Goal: Information Seeking & Learning: Learn about a topic

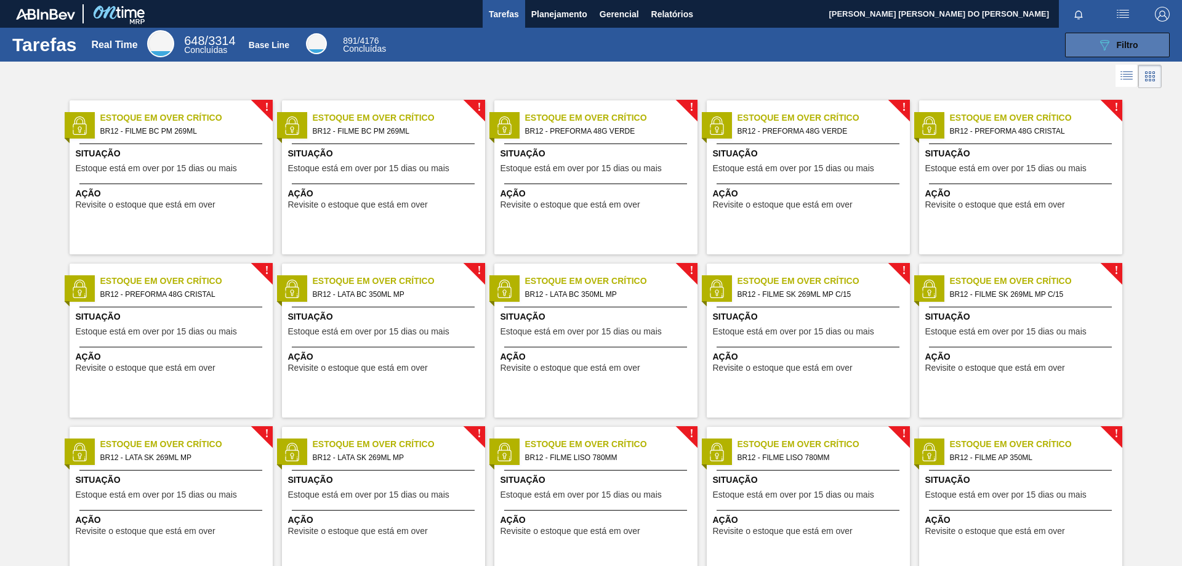
click at [1109, 39] on icon "089F7B8B-B2A5-4AFE-B5C0-19BA573D28AC" at bounding box center [1104, 45] width 15 height 15
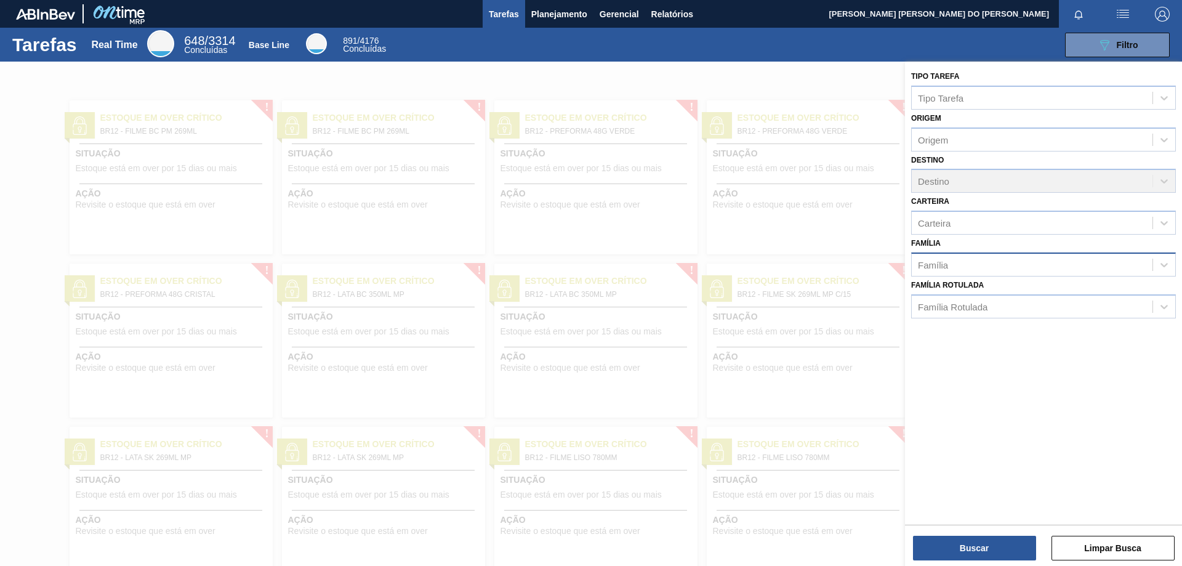
click at [965, 265] on div "Família" at bounding box center [1032, 265] width 241 height 18
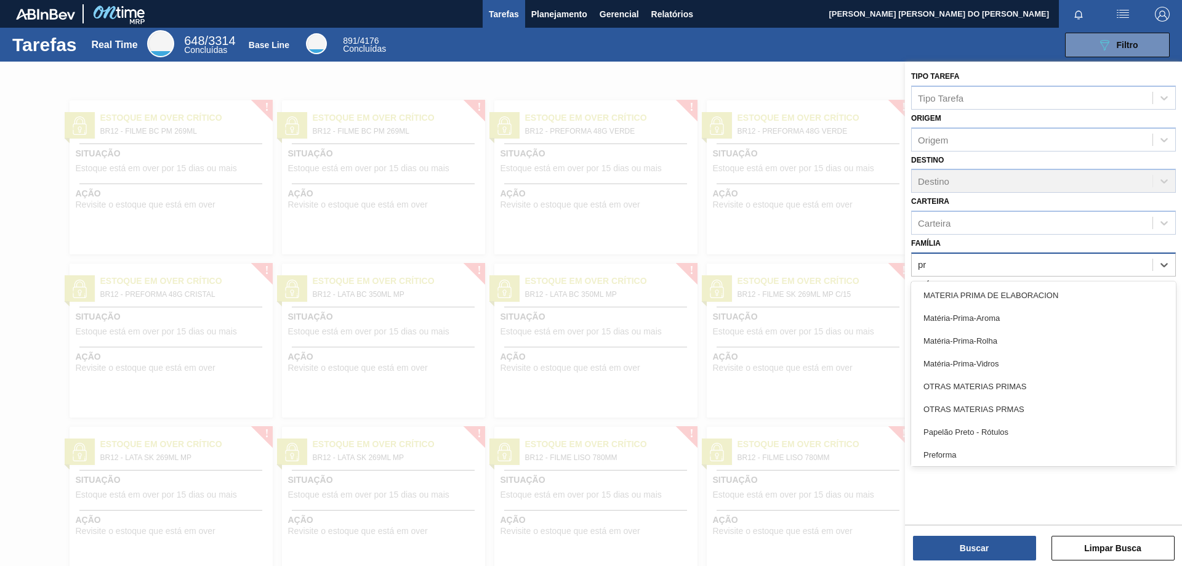
type input "pre"
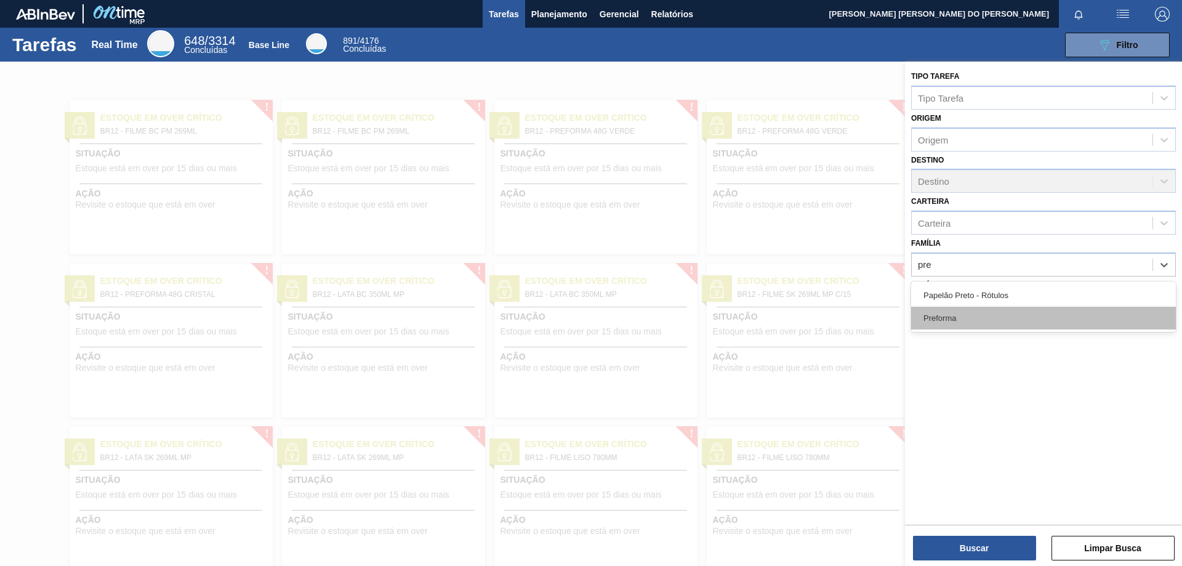
click at [966, 324] on div "Preforma" at bounding box center [1043, 318] width 265 height 23
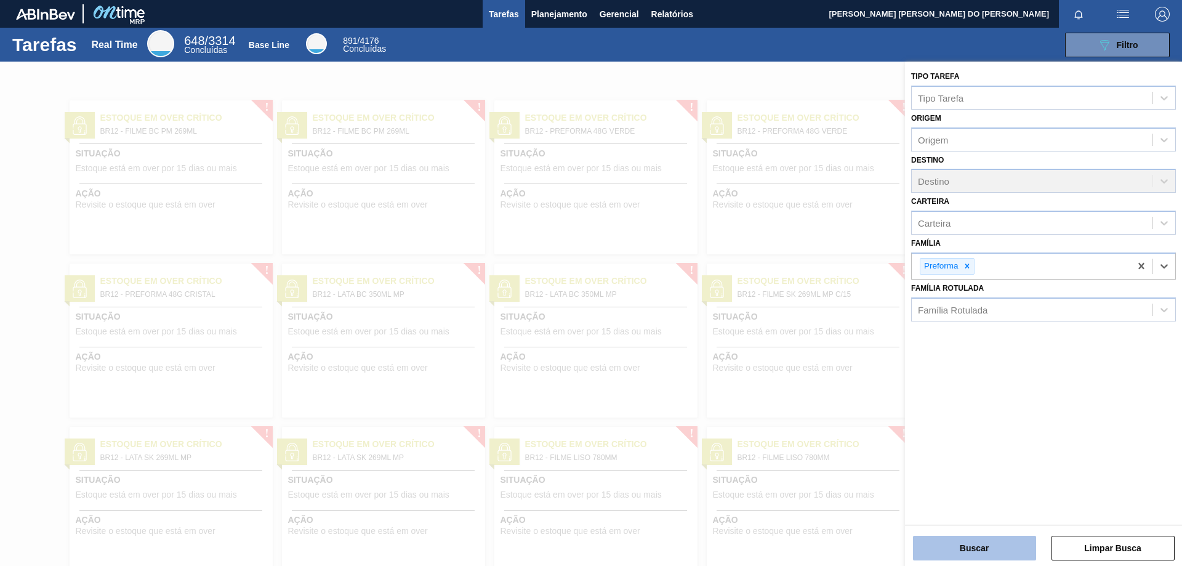
click at [976, 547] on button "Buscar" at bounding box center [974, 548] width 123 height 25
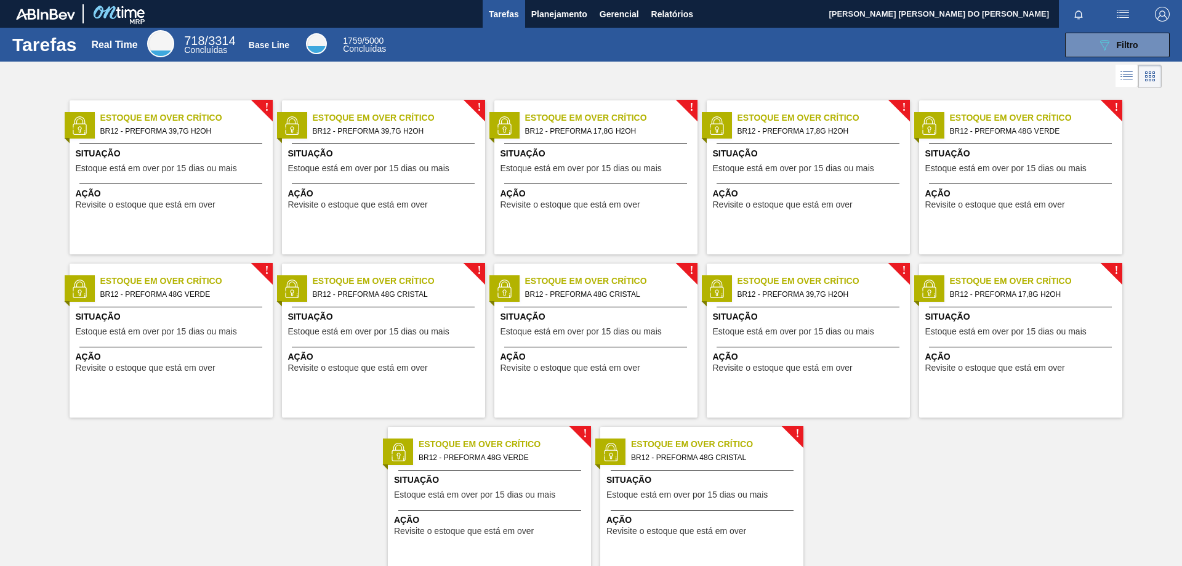
scroll to position [46, 0]
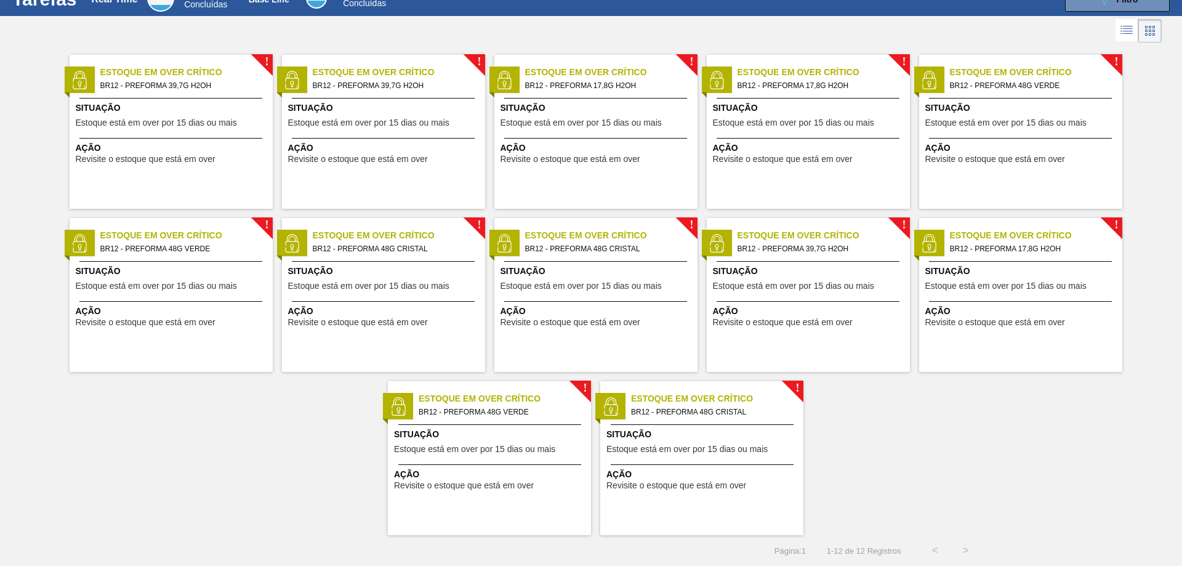
click at [1031, 251] on span "BR12 - PREFORMA 17,8G H2OH" at bounding box center [1031, 249] width 163 height 14
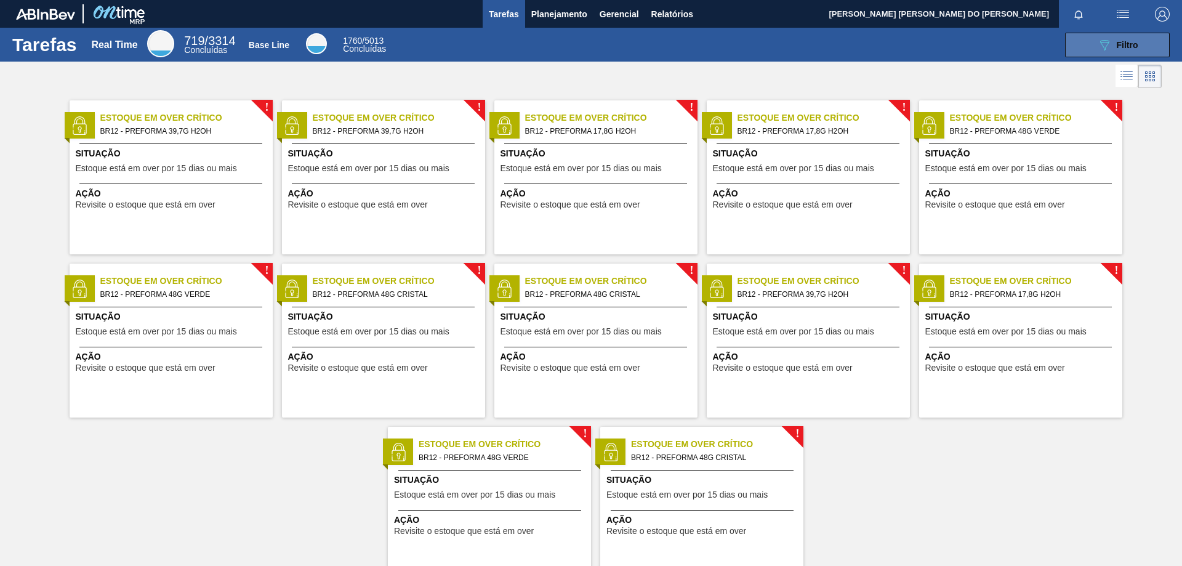
click at [1098, 44] on icon "089F7B8B-B2A5-4AFE-B5C0-19BA573D28AC" at bounding box center [1104, 45] width 15 height 15
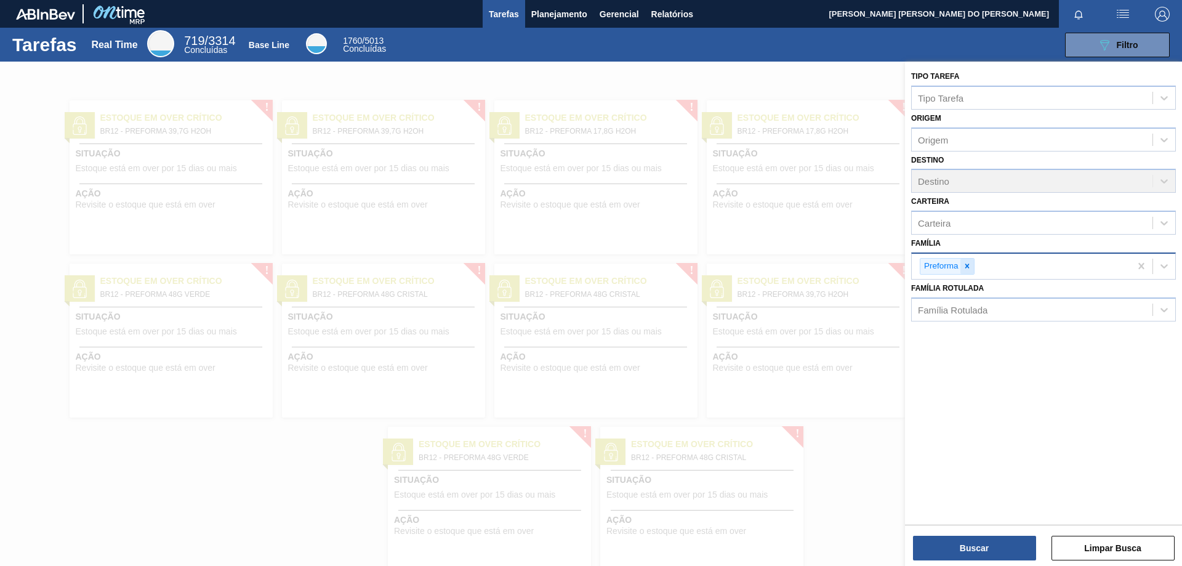
click at [967, 265] on icon at bounding box center [967, 266] width 9 height 9
type input "r"
click at [970, 264] on div "Família" at bounding box center [1032, 265] width 241 height 18
click at [968, 307] on div "Família Rotulada" at bounding box center [953, 306] width 70 height 10
type Rotulada "rotulo f"
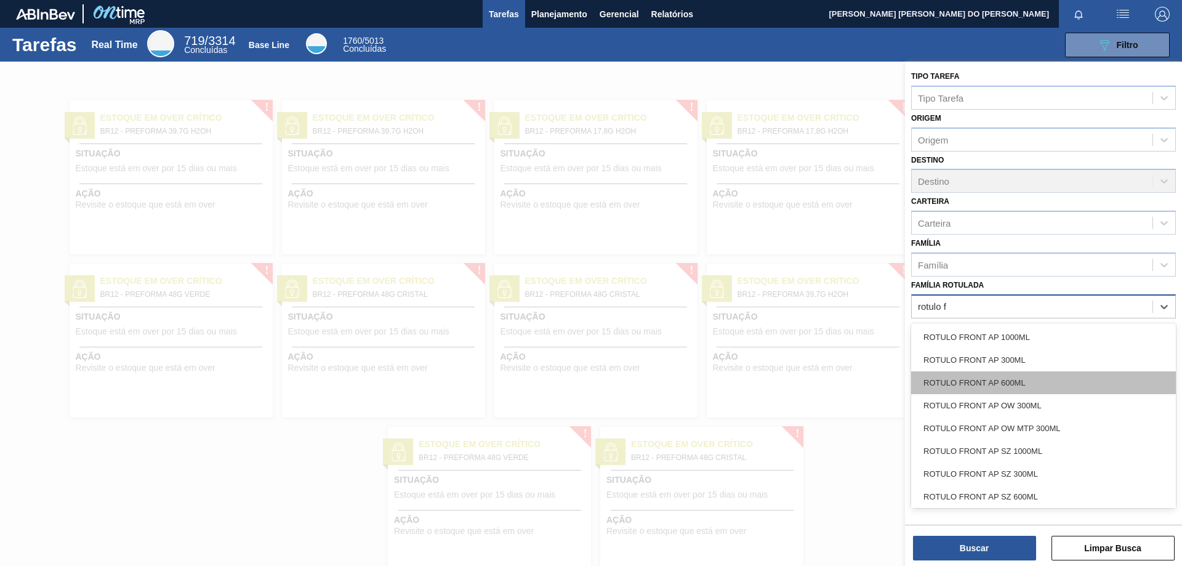
scroll to position [123, 0]
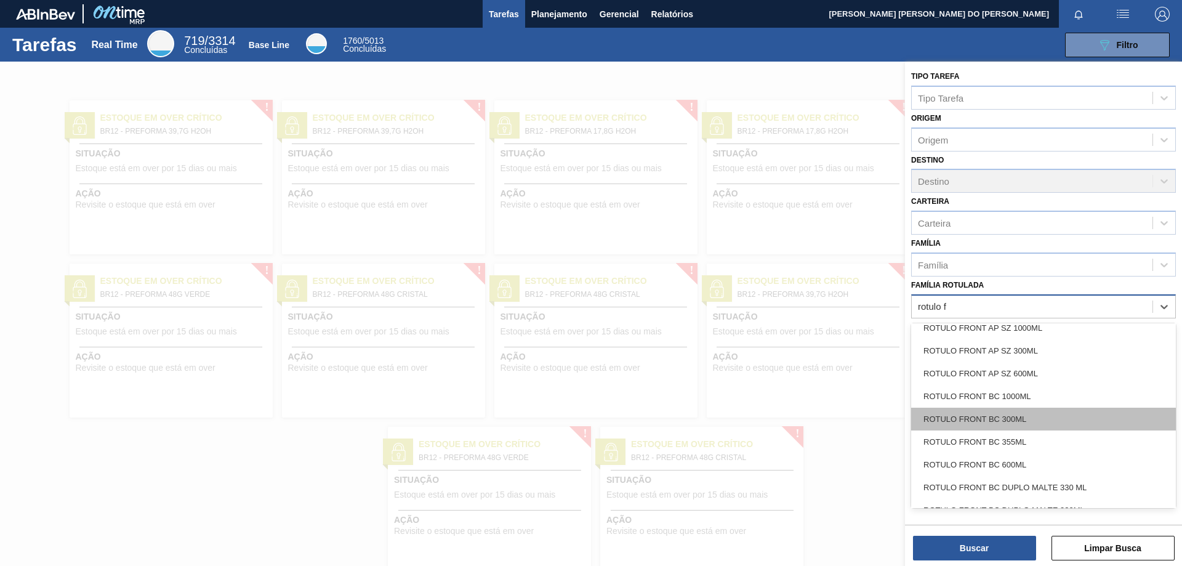
click at [1021, 419] on div "ROTULO FRONT BC 300ML" at bounding box center [1043, 419] width 265 height 23
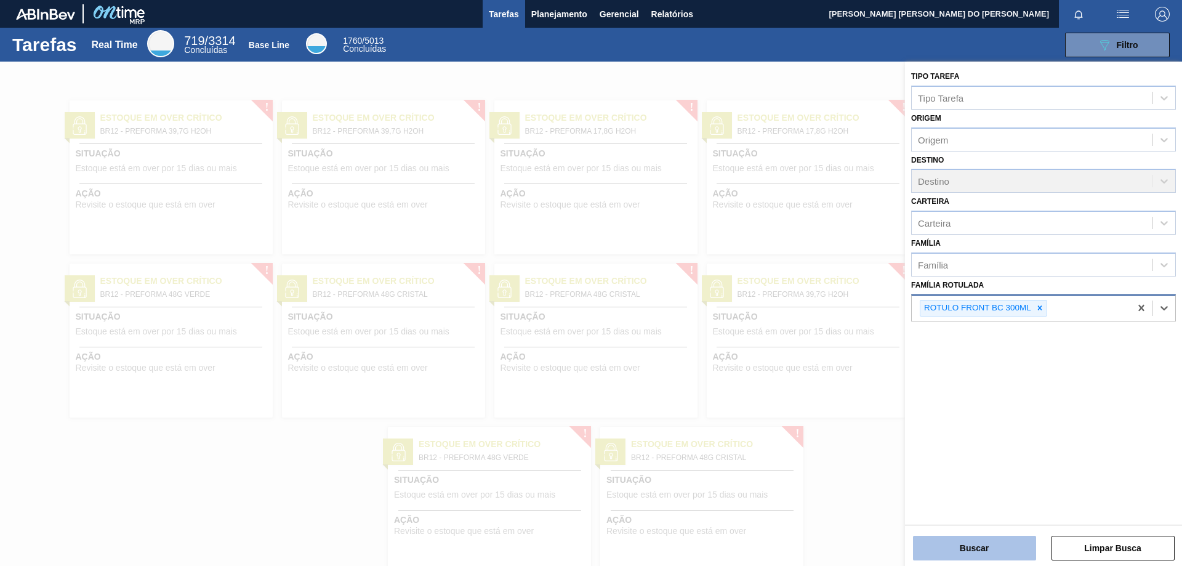
click at [973, 555] on button "Buscar" at bounding box center [974, 548] width 123 height 25
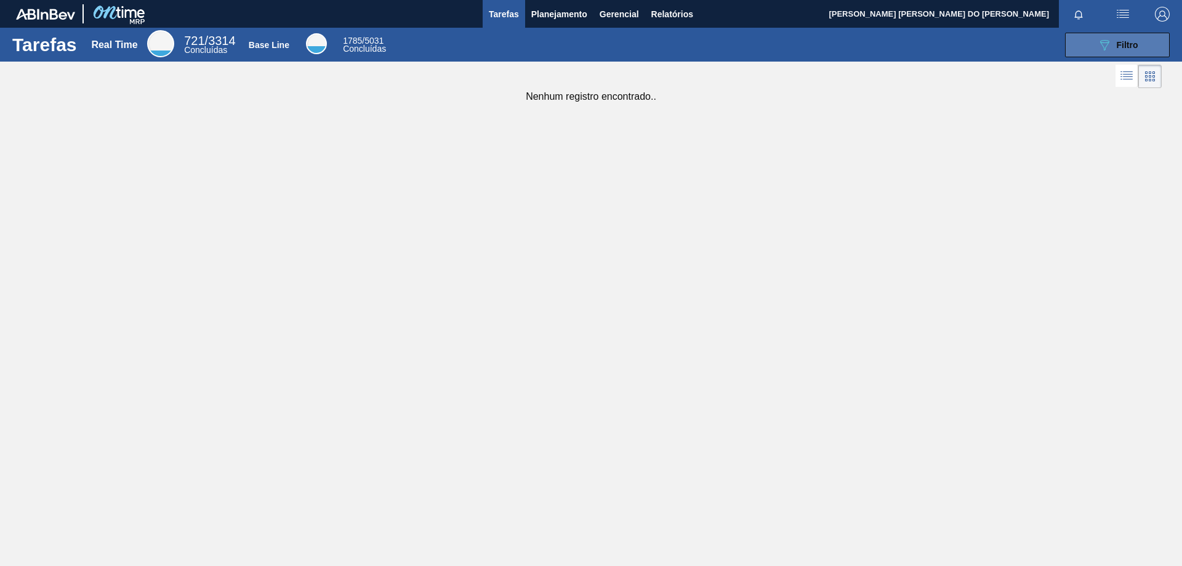
click at [1127, 41] on span "Filtro" at bounding box center [1128, 45] width 22 height 10
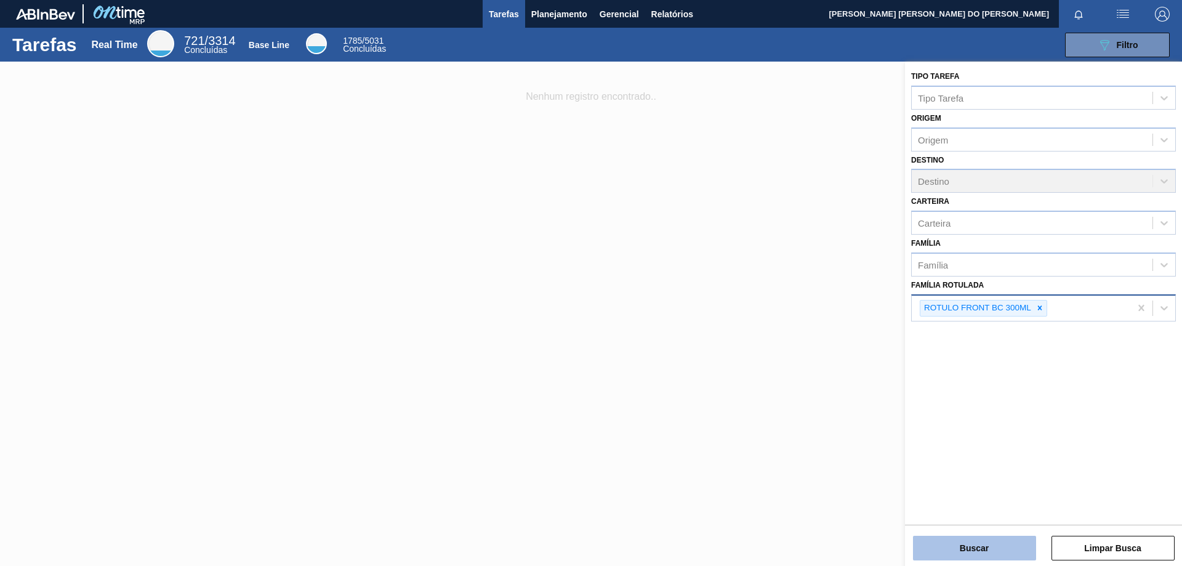
click at [998, 550] on button "Buscar" at bounding box center [974, 548] width 123 height 25
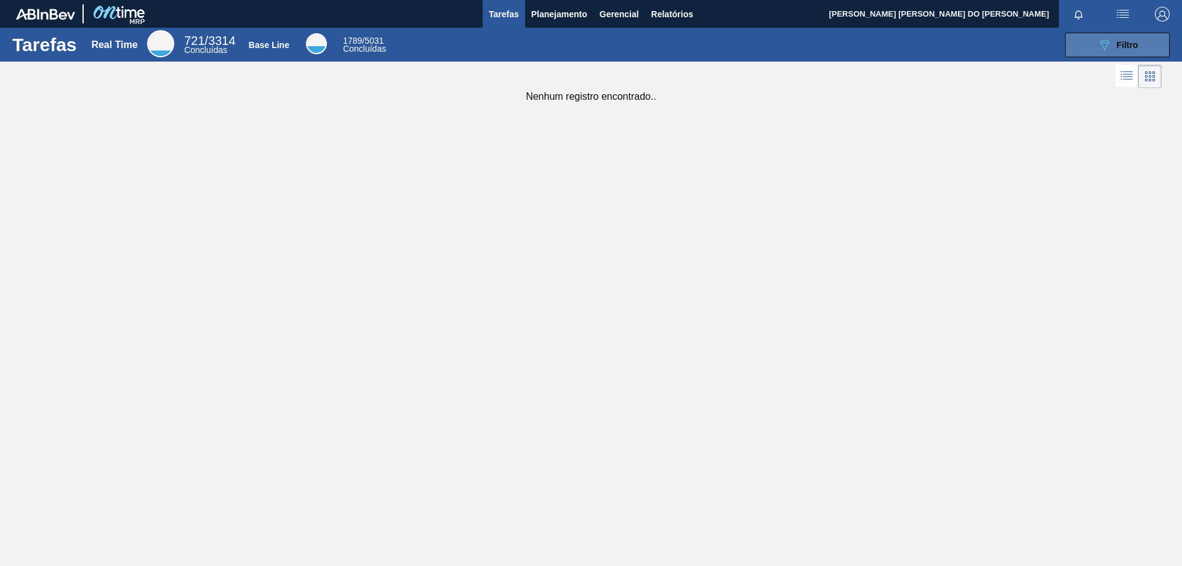
click at [1115, 43] on div "089F7B8B-B2A5-4AFE-B5C0-19BA573D28AC Filtro" at bounding box center [1117, 45] width 41 height 15
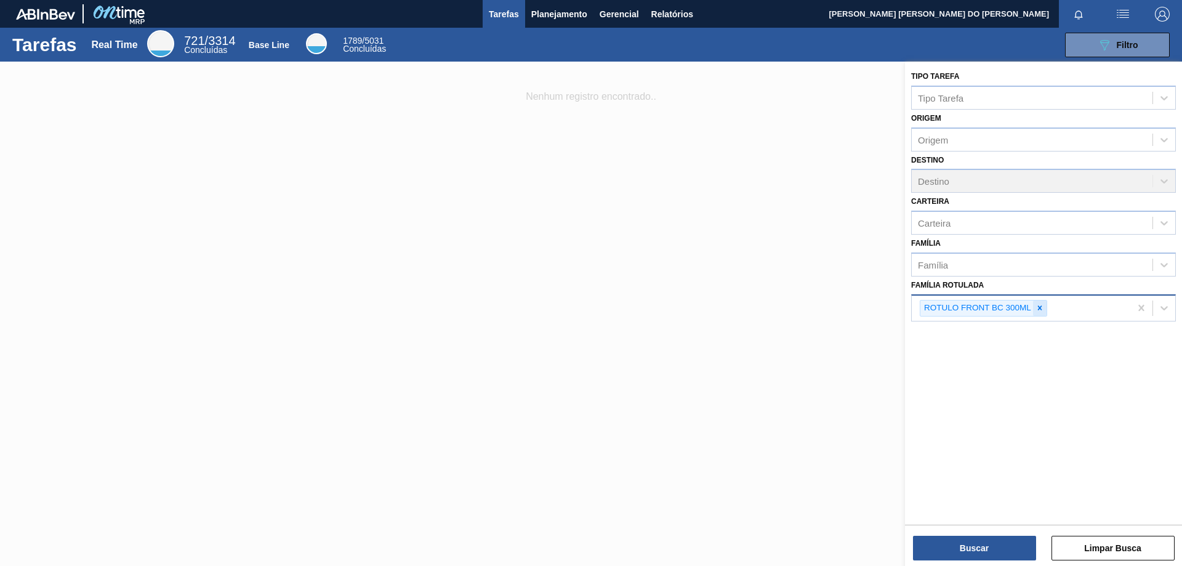
click at [1042, 304] on icon at bounding box center [1040, 308] width 9 height 9
type Rotulada "rotulo ne"
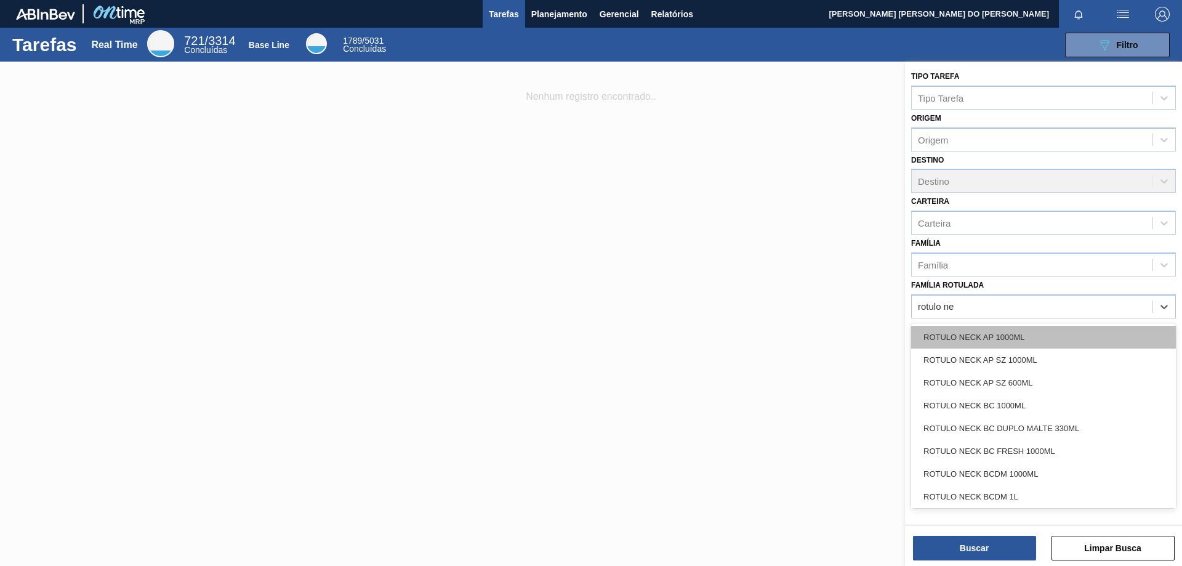
click at [1013, 336] on div "ROTULO NECK AP 1000ML" at bounding box center [1043, 337] width 265 height 23
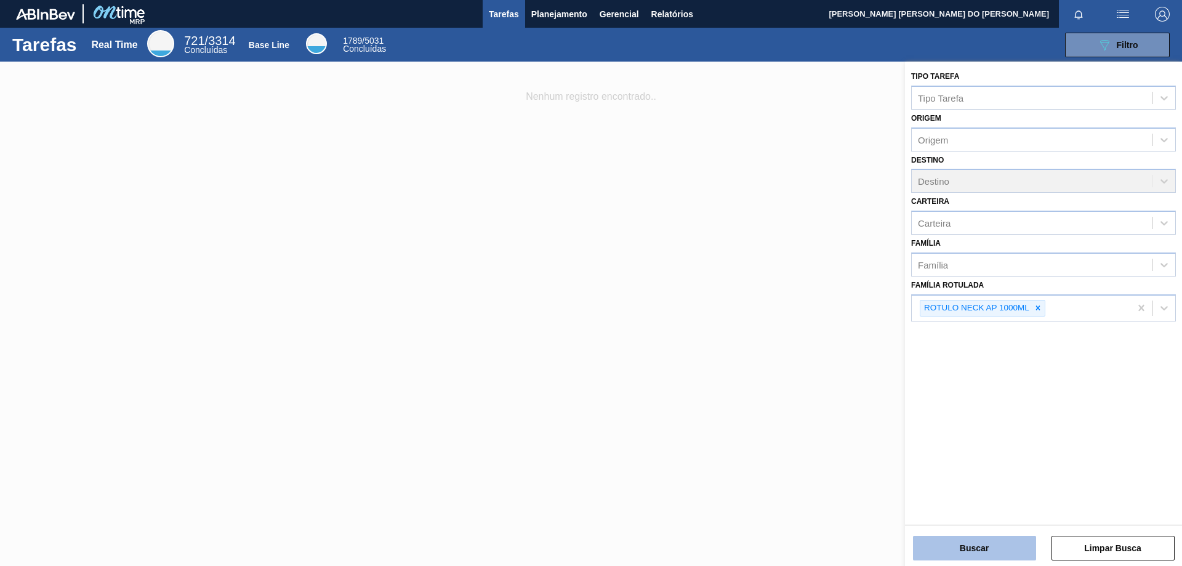
click at [986, 552] on button "Buscar" at bounding box center [974, 548] width 123 height 25
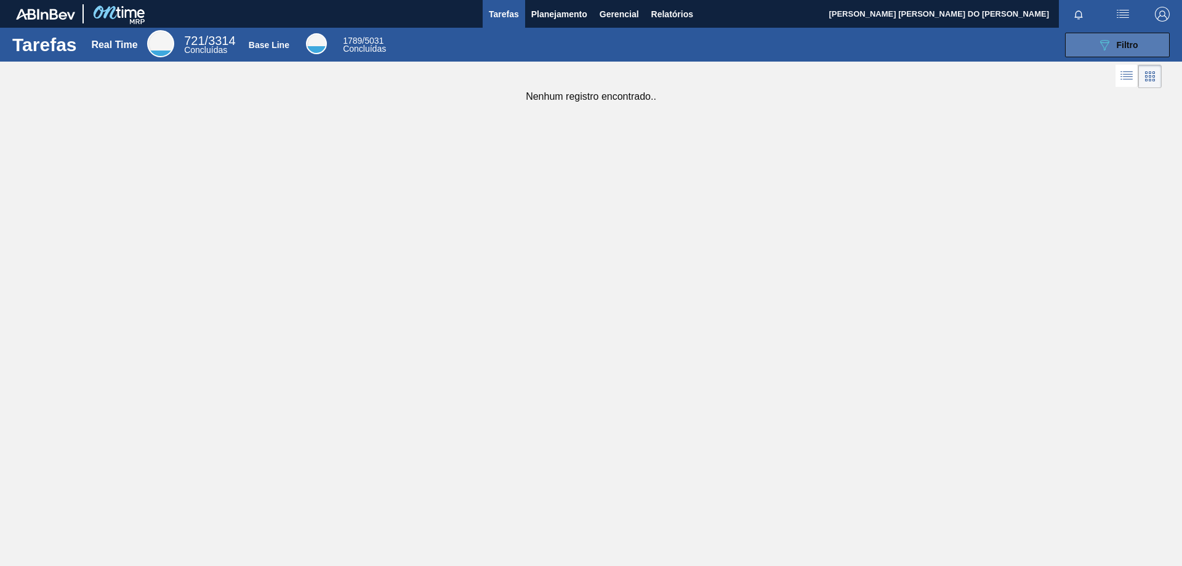
click at [1127, 44] on span "Filtro" at bounding box center [1128, 45] width 22 height 10
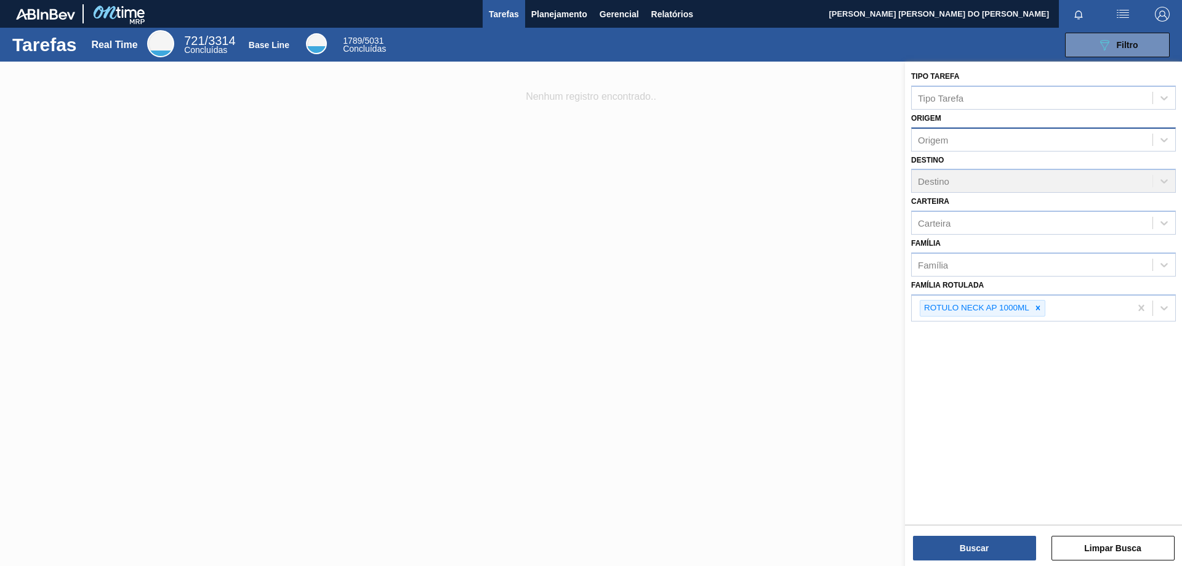
click at [1111, 144] on div "Origem" at bounding box center [1032, 140] width 241 height 18
click at [1000, 95] on div "Tipo Tarefa" at bounding box center [1032, 98] width 241 height 18
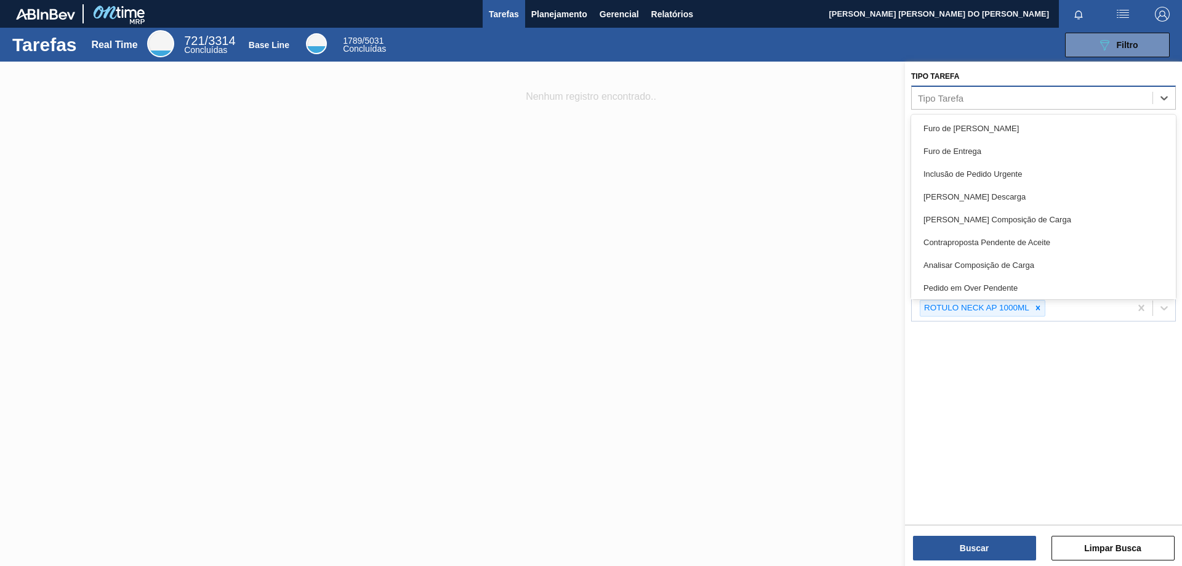
click at [1000, 95] on div "Tipo Tarefa" at bounding box center [1032, 98] width 241 height 18
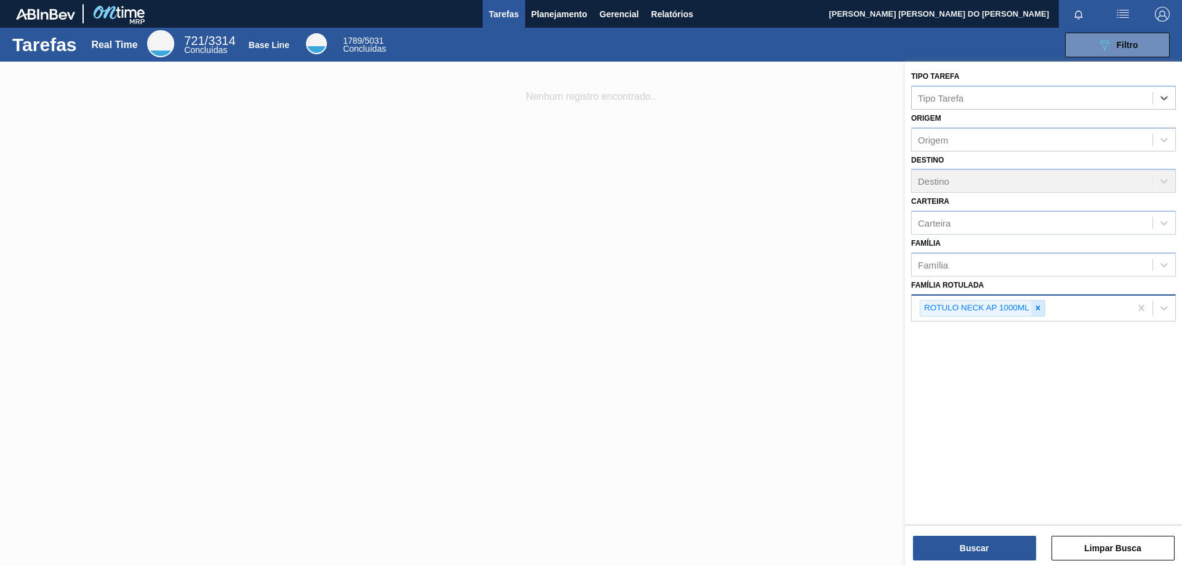
click at [1038, 305] on icon at bounding box center [1038, 308] width 9 height 9
click at [979, 226] on div "Carteira" at bounding box center [1032, 223] width 241 height 18
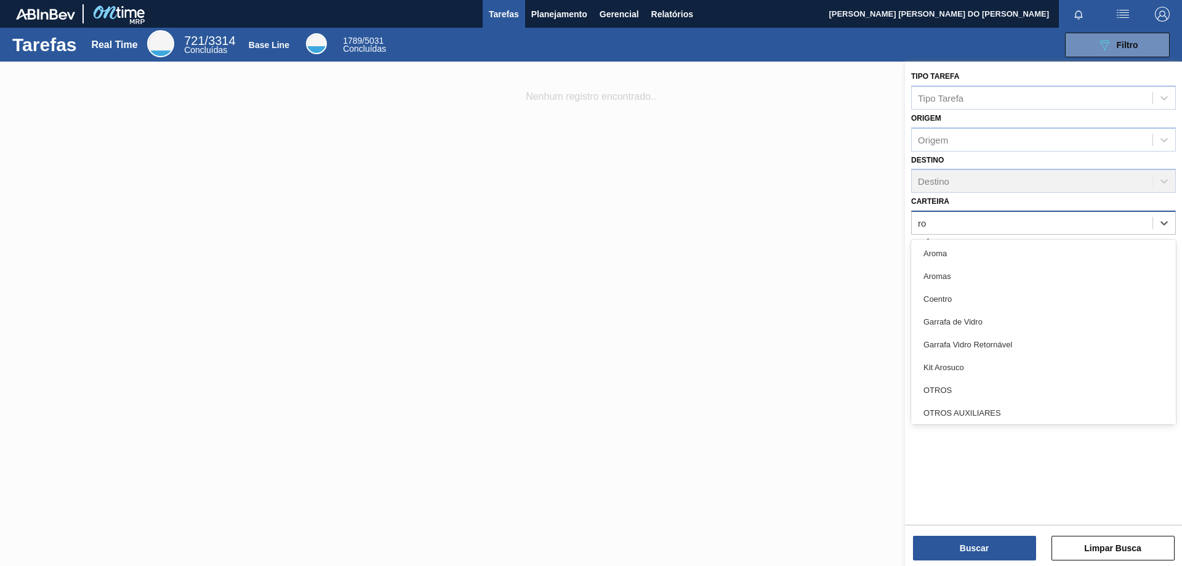
type input "r"
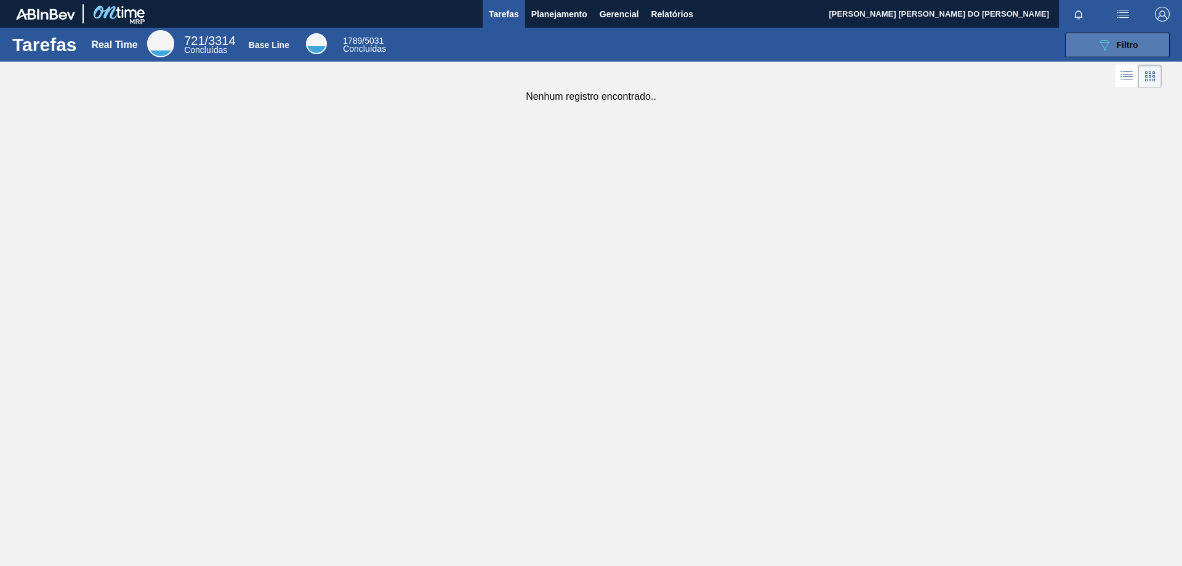
click at [1138, 48] on span "Filtro" at bounding box center [1128, 45] width 22 height 10
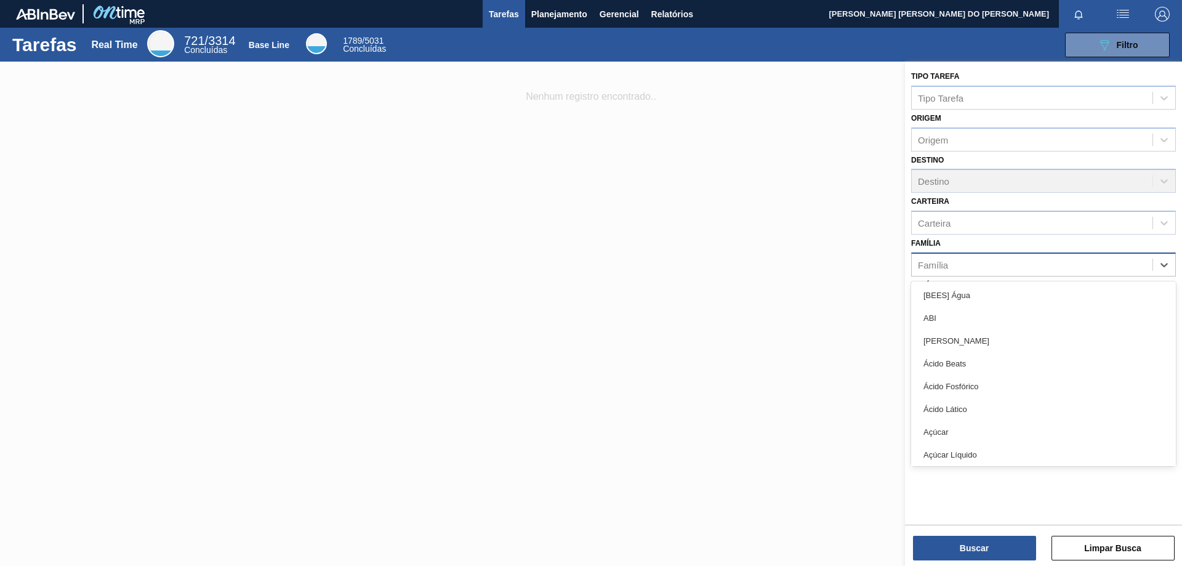
click at [953, 264] on div "Família" at bounding box center [1032, 265] width 241 height 18
type input "rot"
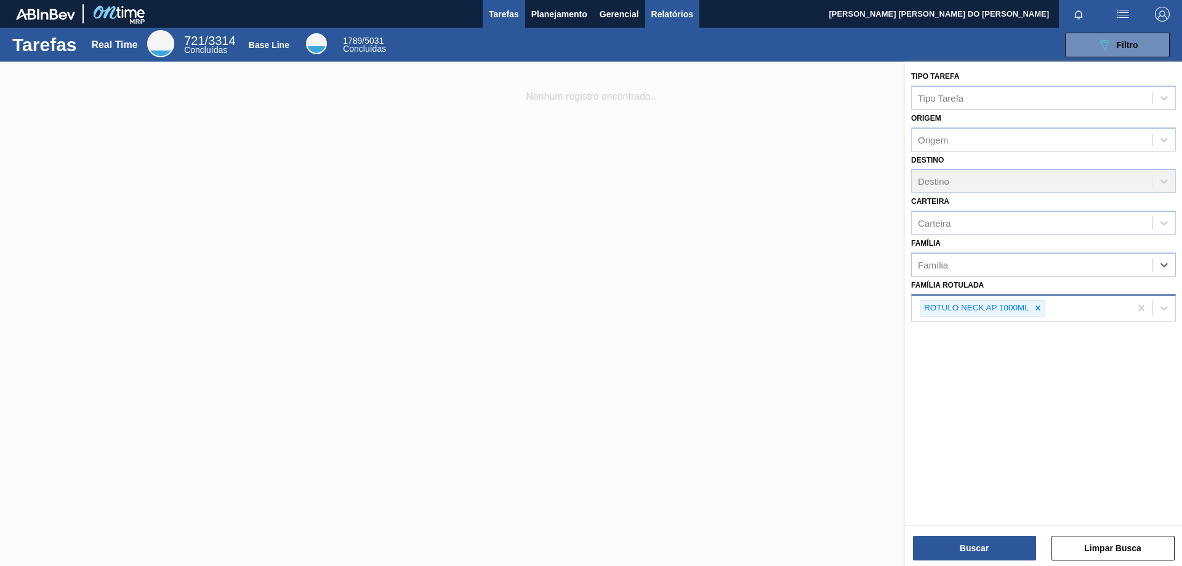
click at [683, 10] on span "Relatórios" at bounding box center [672, 14] width 42 height 15
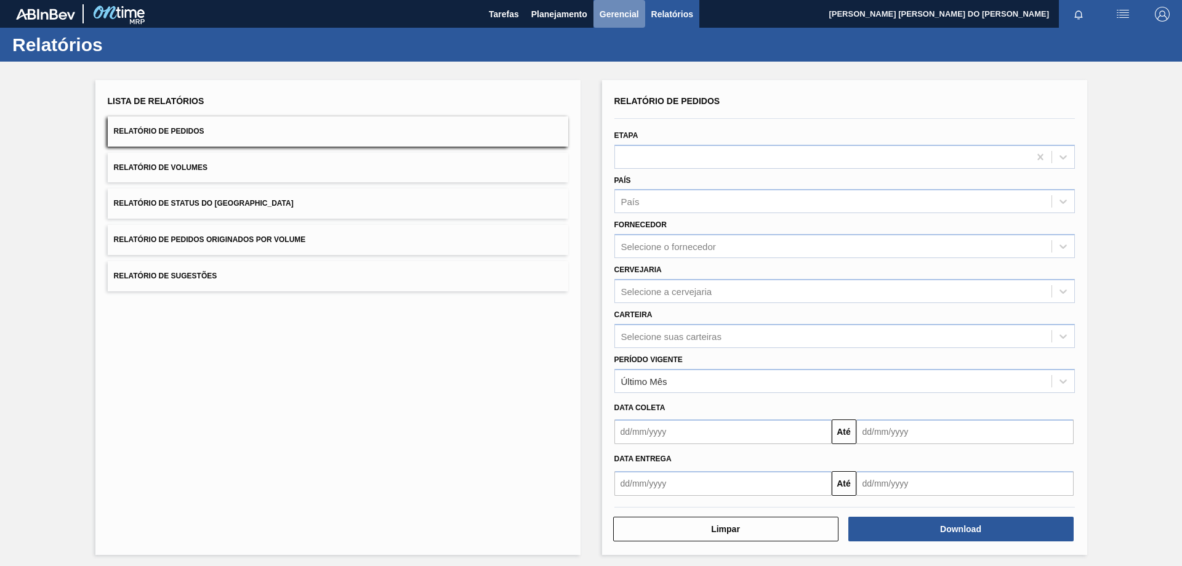
click at [624, 9] on span "Gerencial" at bounding box center [619, 14] width 39 height 15
click at [561, 10] on div at bounding box center [591, 283] width 1182 height 566
click at [514, 5] on button "Tarefas" at bounding box center [504, 14] width 42 height 28
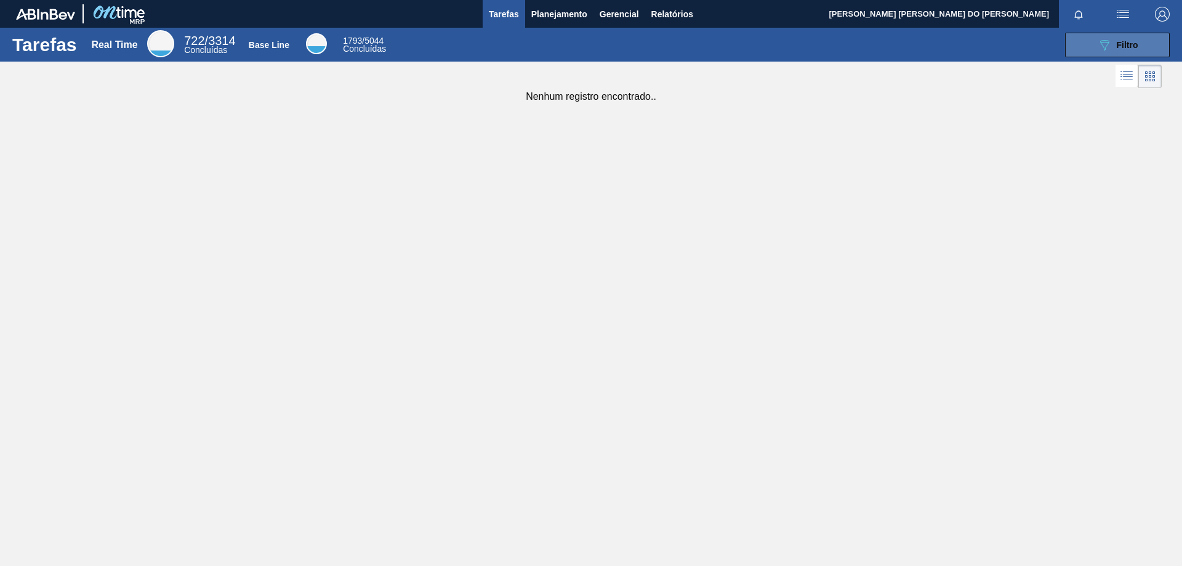
click at [1119, 47] on span "Filtro" at bounding box center [1128, 45] width 22 height 10
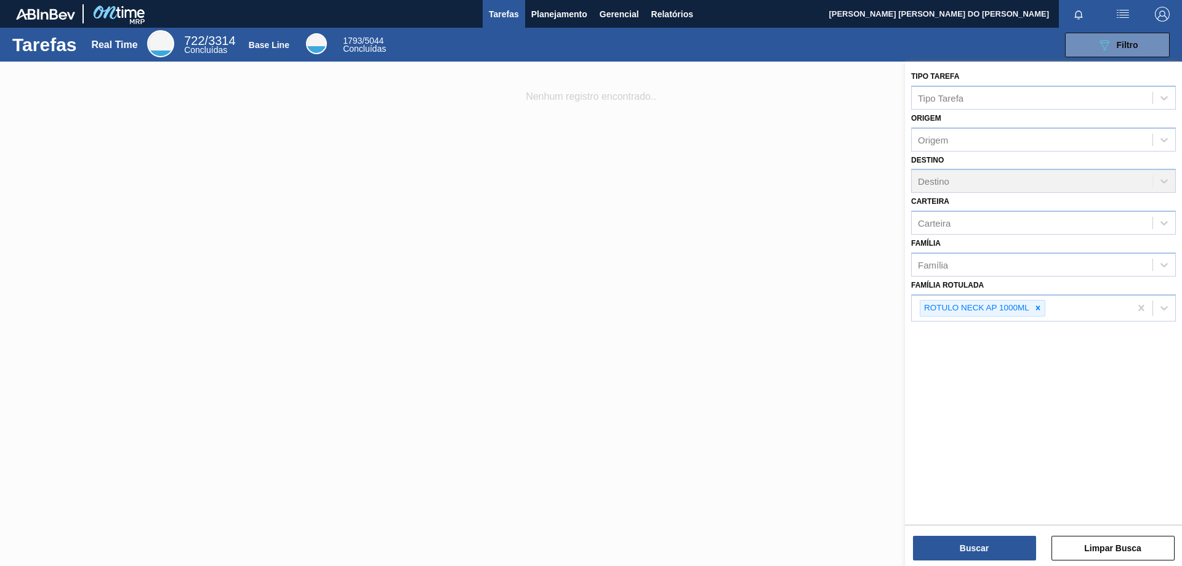
click at [790, 333] on div at bounding box center [591, 345] width 1182 height 566
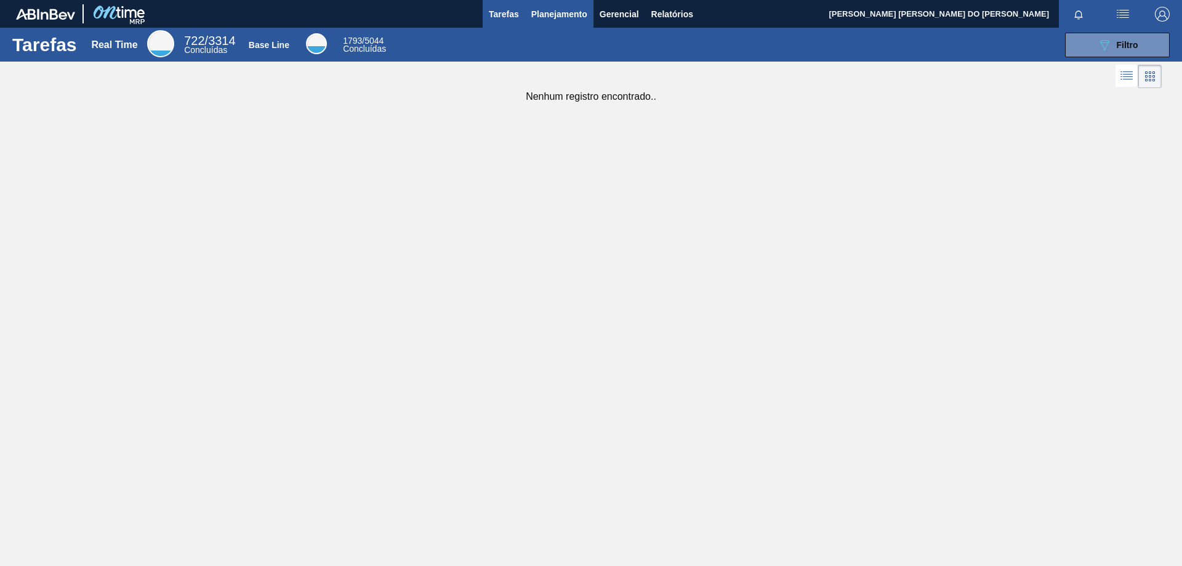
click at [555, 19] on span "Planejamento" at bounding box center [559, 14] width 56 height 15
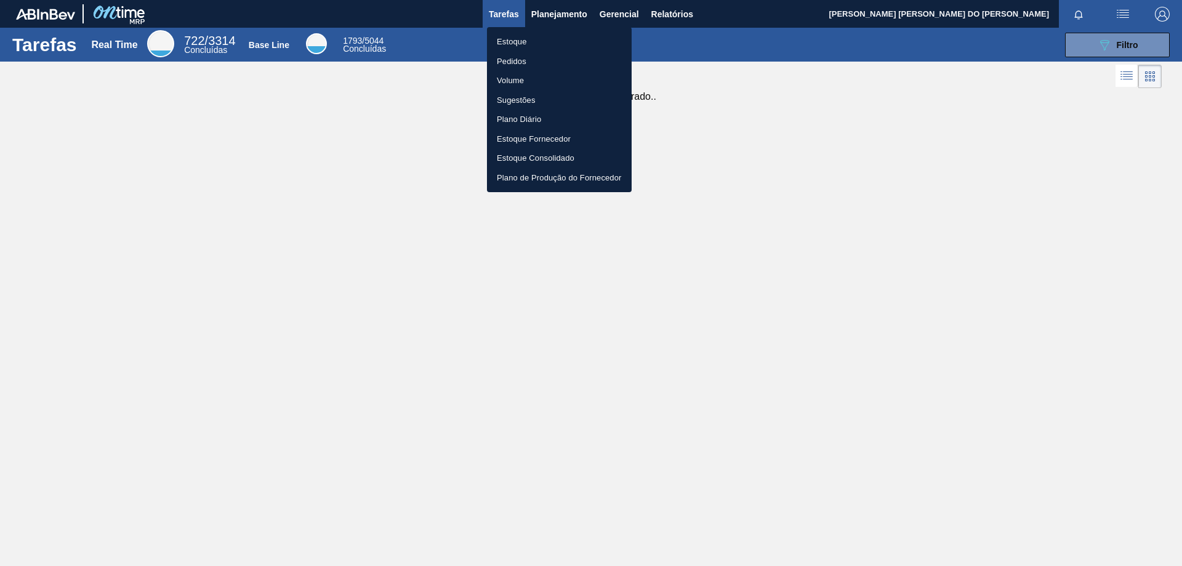
click at [542, 139] on li "Estoque Fornecedor" at bounding box center [559, 139] width 145 height 20
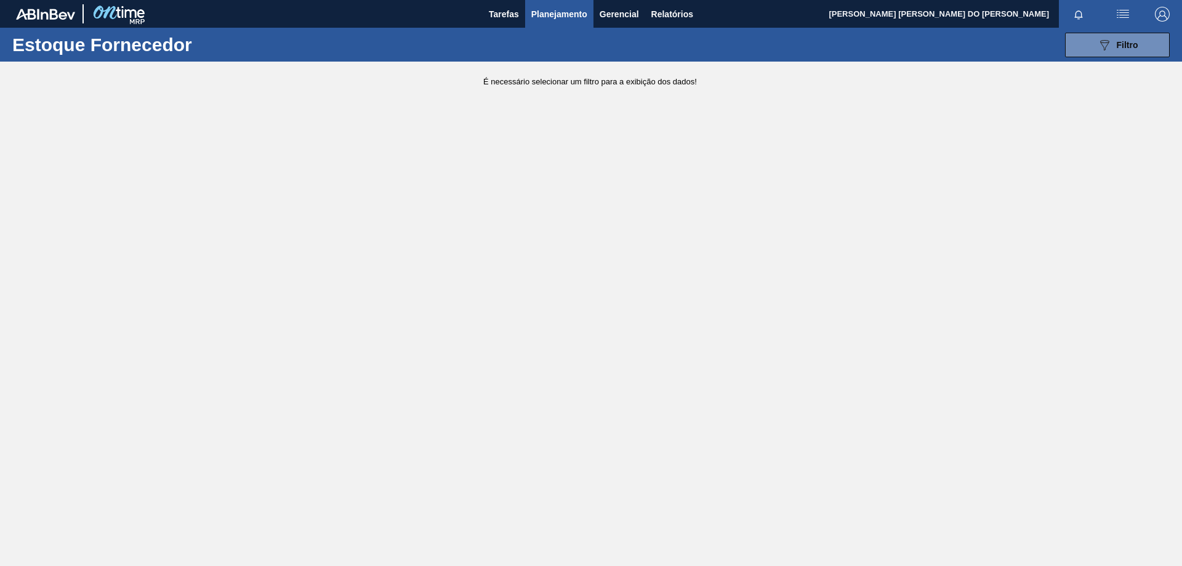
click at [574, 14] on span "Planejamento" at bounding box center [559, 14] width 56 height 15
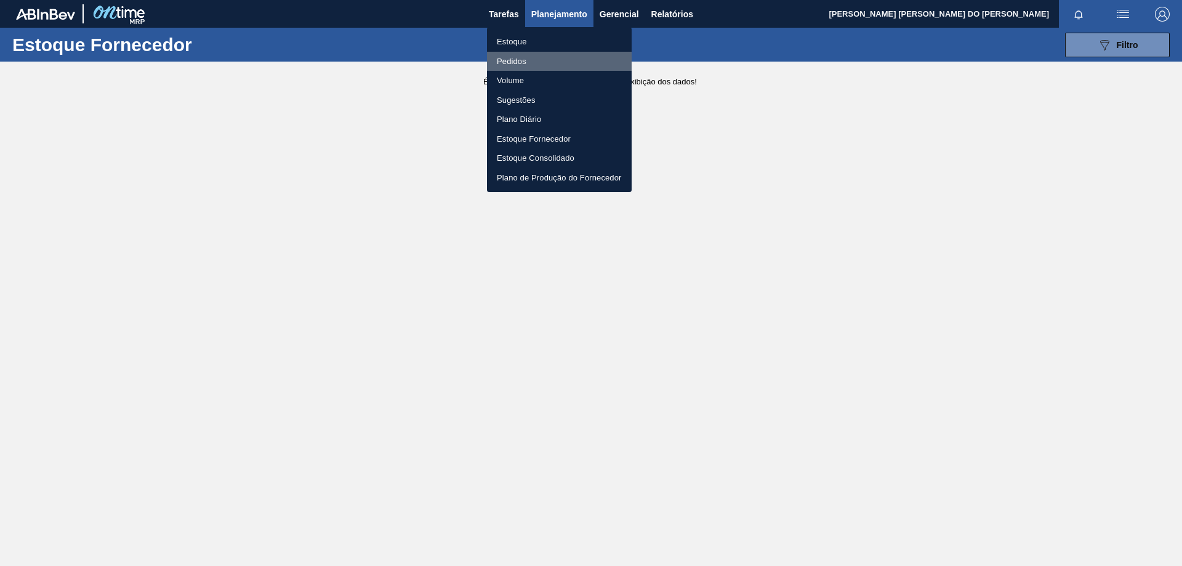
click at [518, 63] on li "Pedidos" at bounding box center [559, 62] width 145 height 20
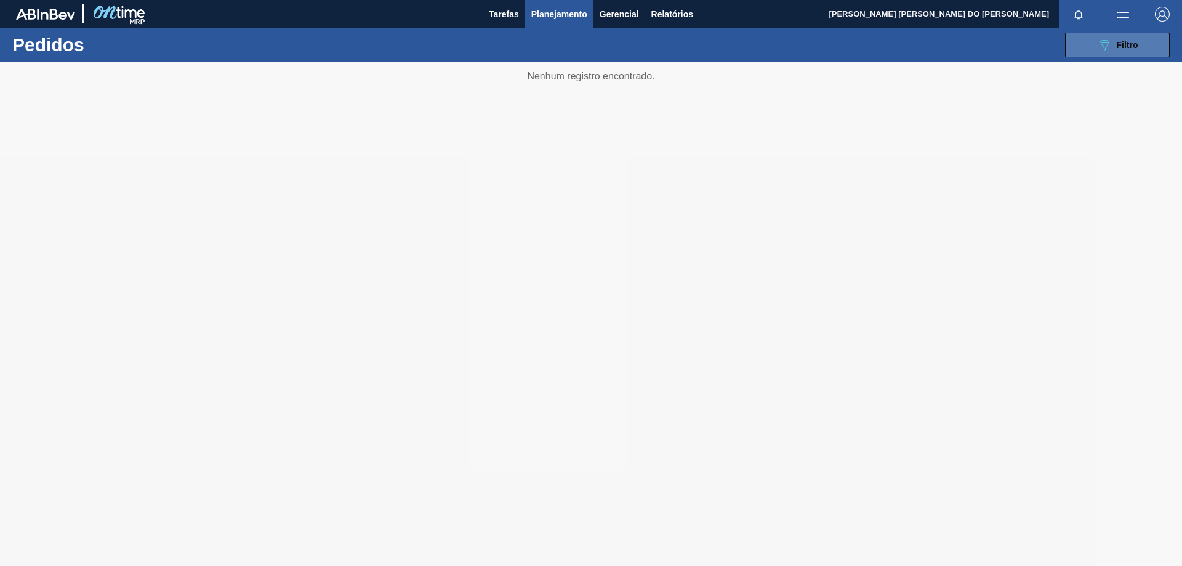
click at [1129, 41] on span "Filtro" at bounding box center [1128, 45] width 22 height 10
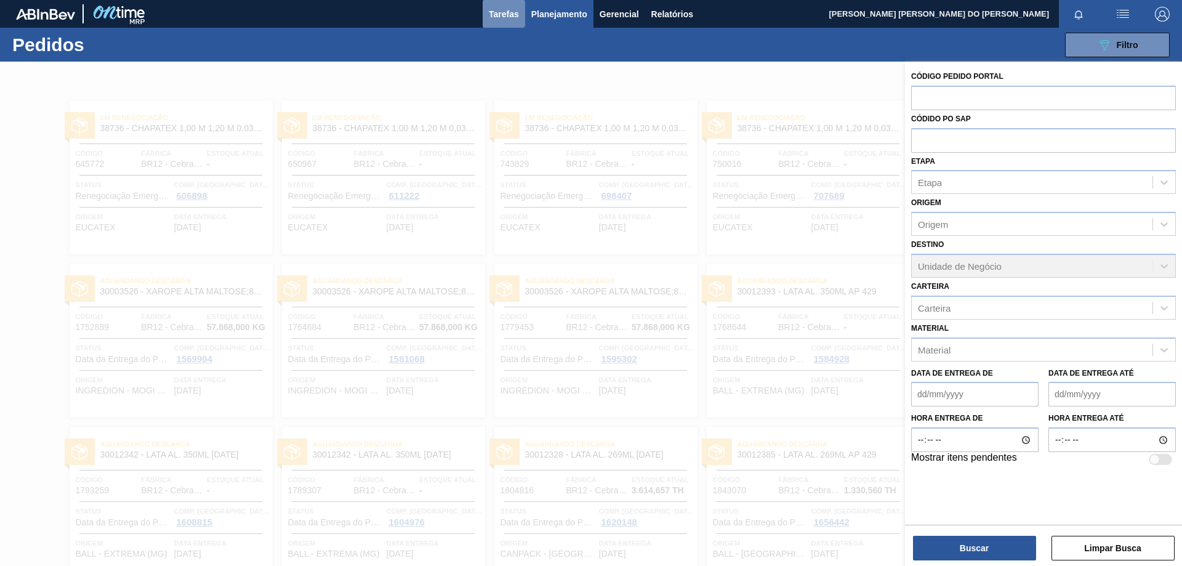
click at [506, 12] on span "Tarefas" at bounding box center [504, 14] width 30 height 15
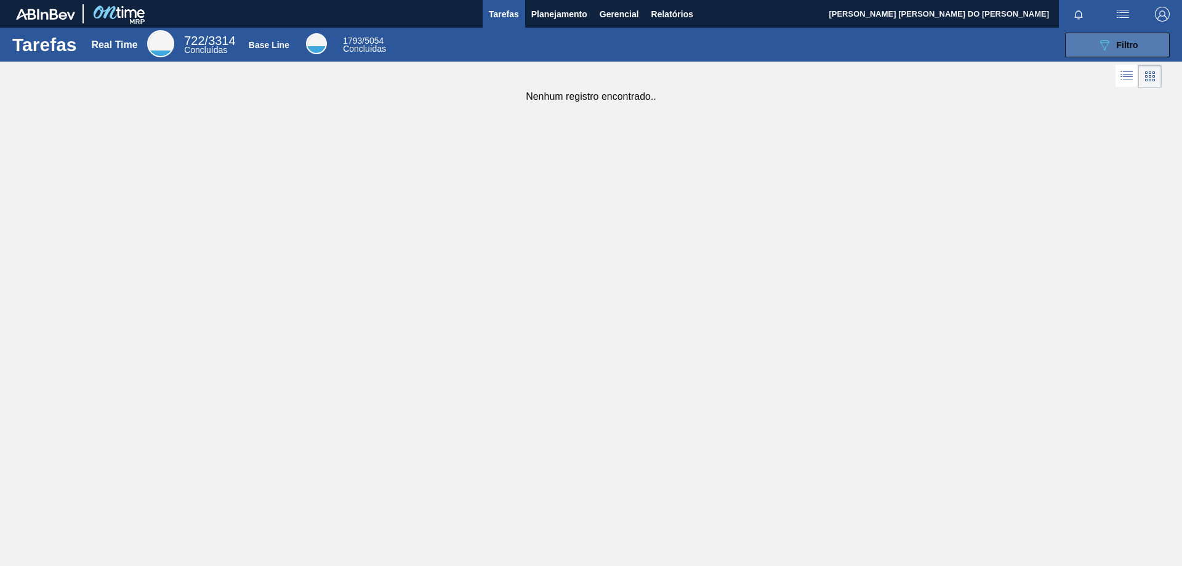
click at [1123, 42] on span "Filtro" at bounding box center [1128, 45] width 22 height 10
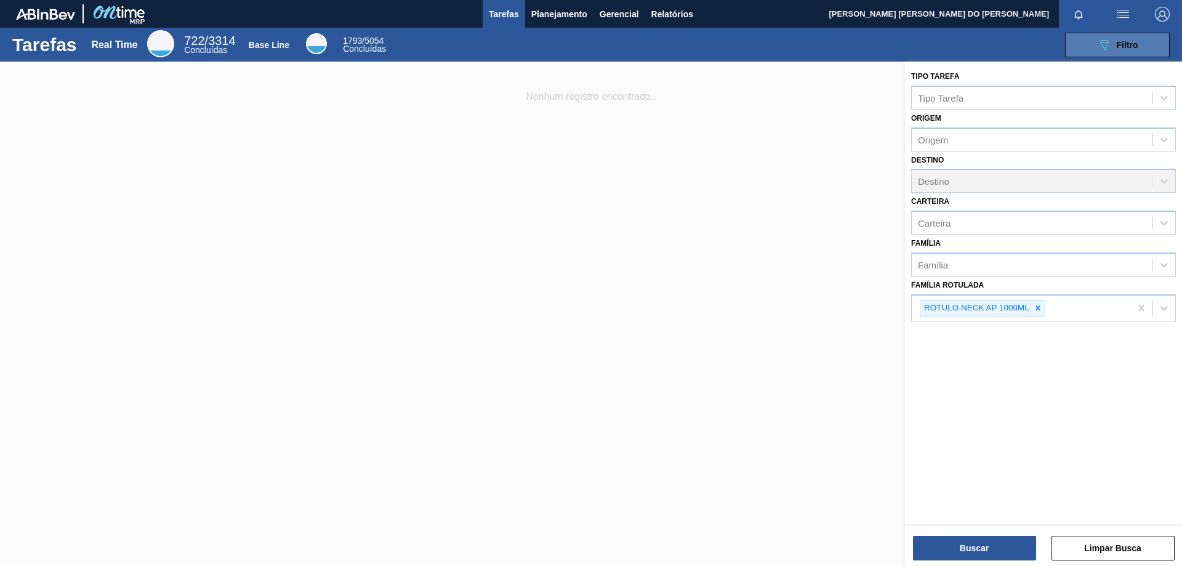
click at [1123, 42] on span "Filtro" at bounding box center [1128, 45] width 22 height 10
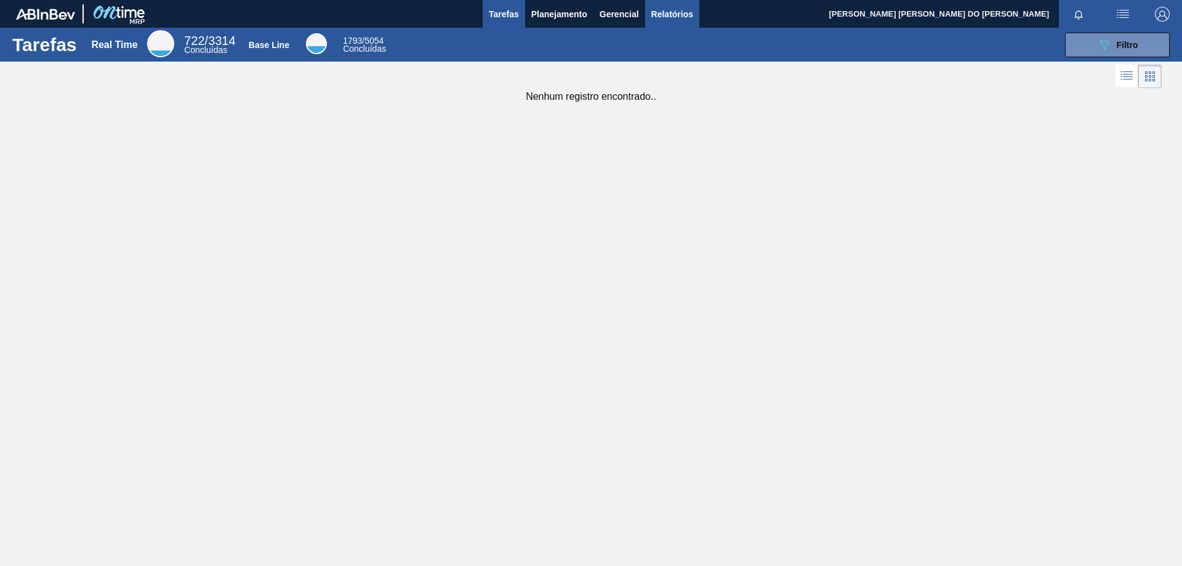
click at [658, 10] on span "Relatórios" at bounding box center [672, 14] width 42 height 15
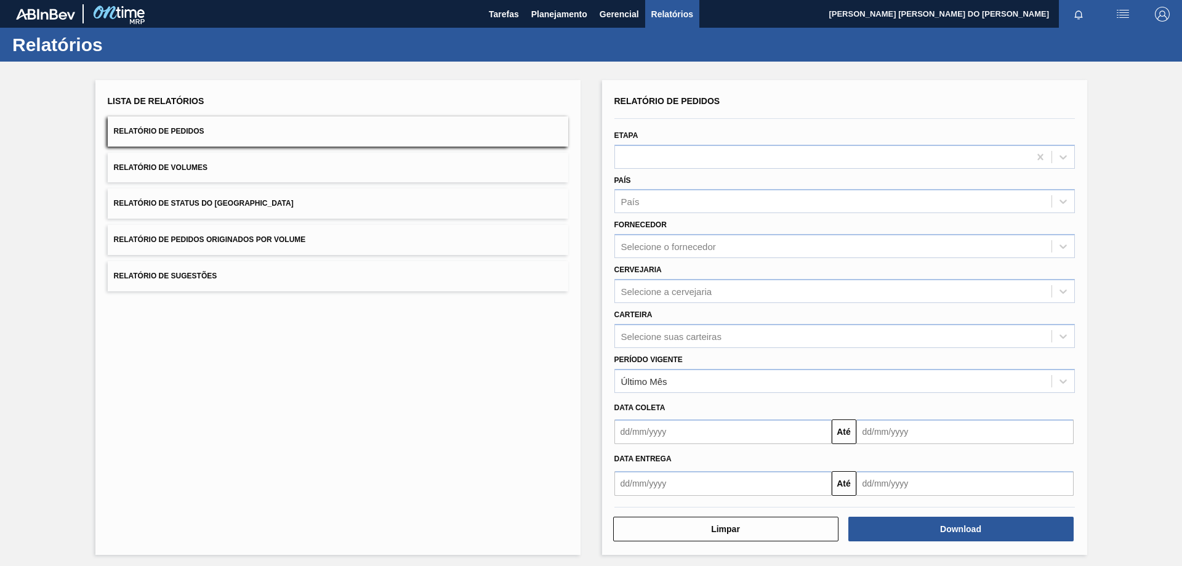
click at [186, 204] on span "Relatório de Status do [GEOGRAPHIC_DATA]" at bounding box center [204, 203] width 180 height 9
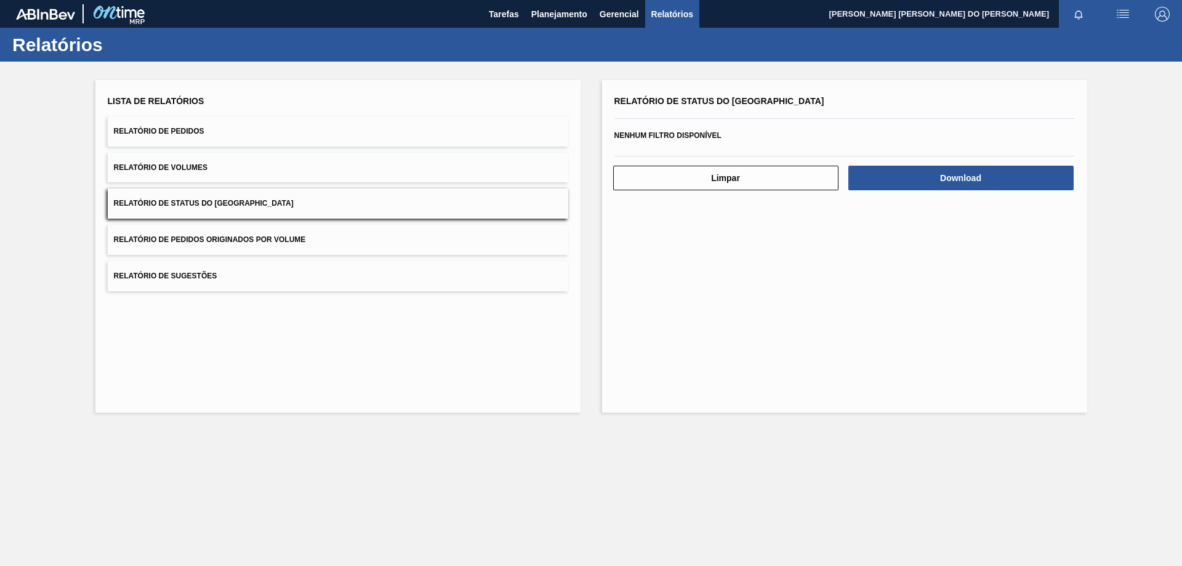
click at [186, 204] on span "Relatório de Status do [GEOGRAPHIC_DATA]" at bounding box center [204, 203] width 180 height 9
click at [178, 131] on span "Relatório de Pedidos" at bounding box center [159, 131] width 91 height 9
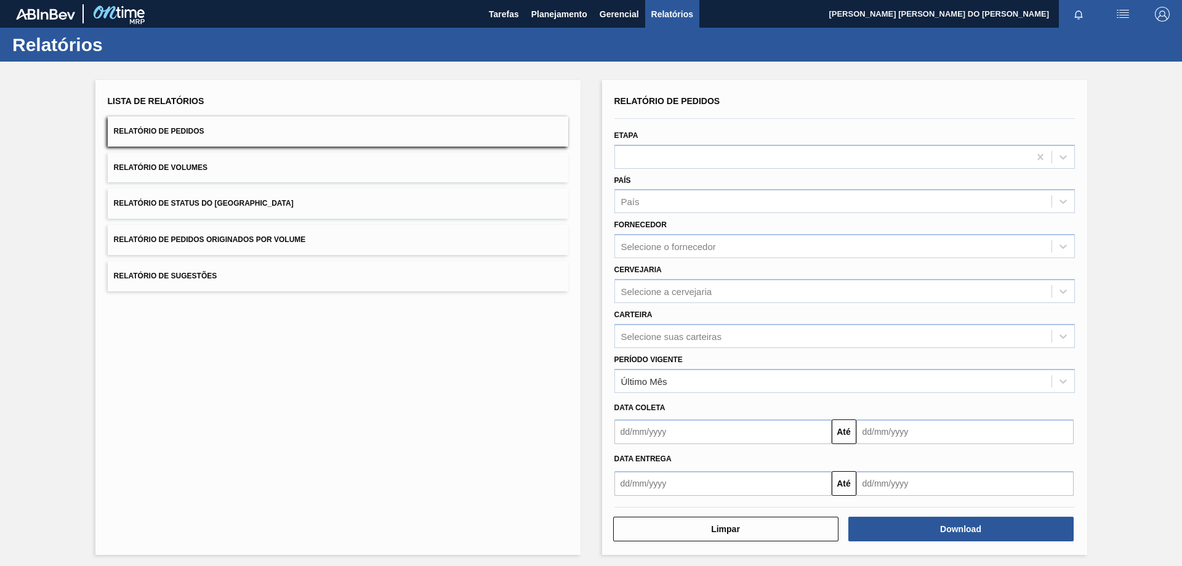
click at [195, 204] on span "Relatório de Status do [GEOGRAPHIC_DATA]" at bounding box center [204, 203] width 180 height 9
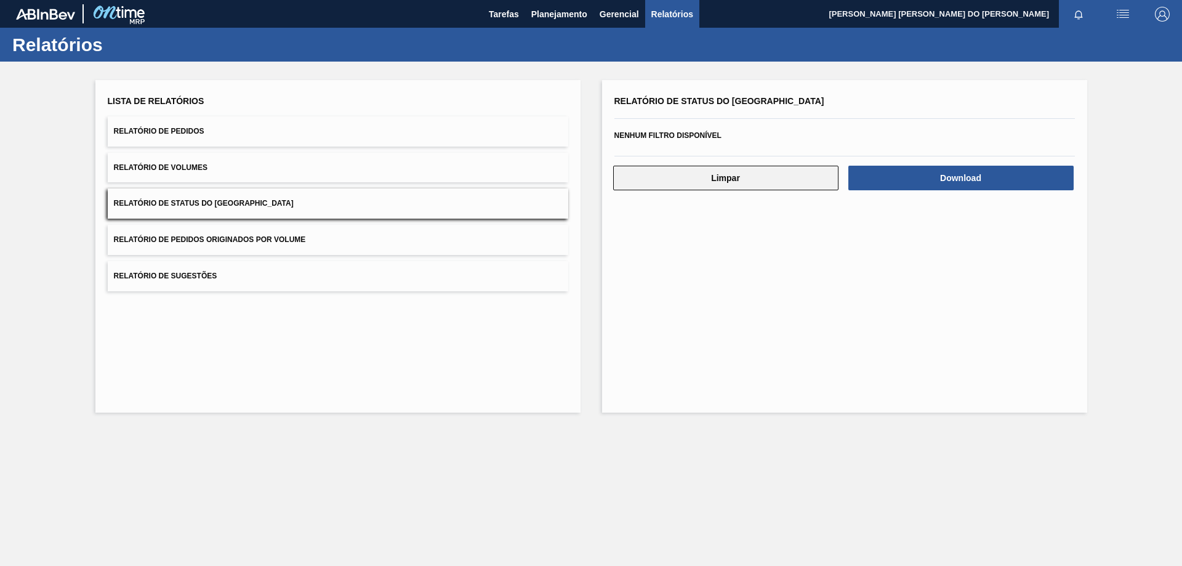
click at [712, 182] on button "Limpar" at bounding box center [725, 178] width 225 height 25
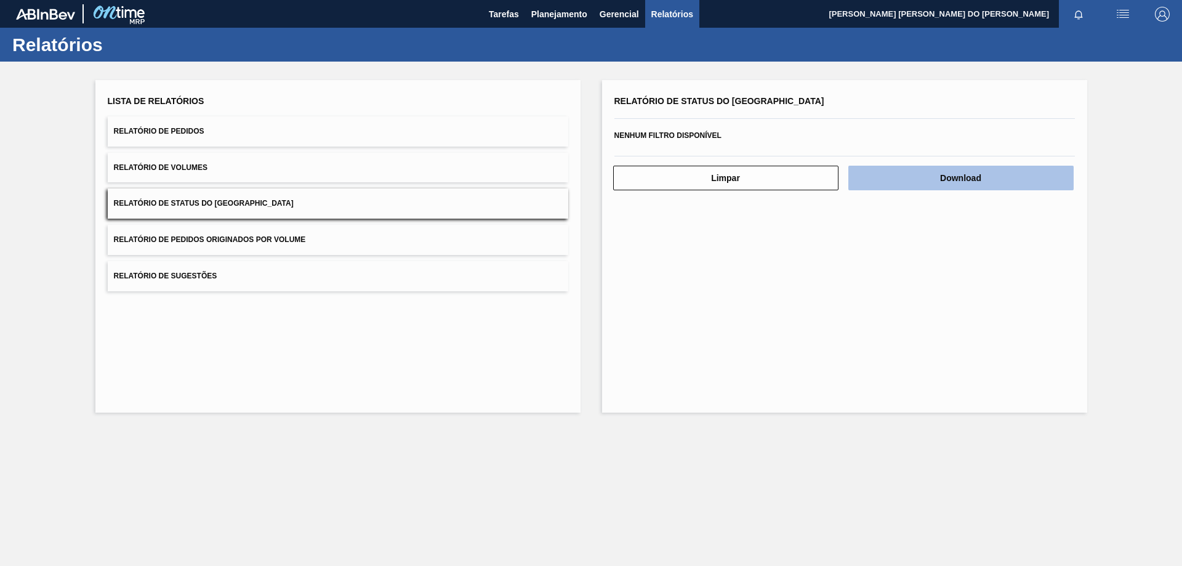
click at [935, 178] on button "Download" at bounding box center [960, 178] width 225 height 25
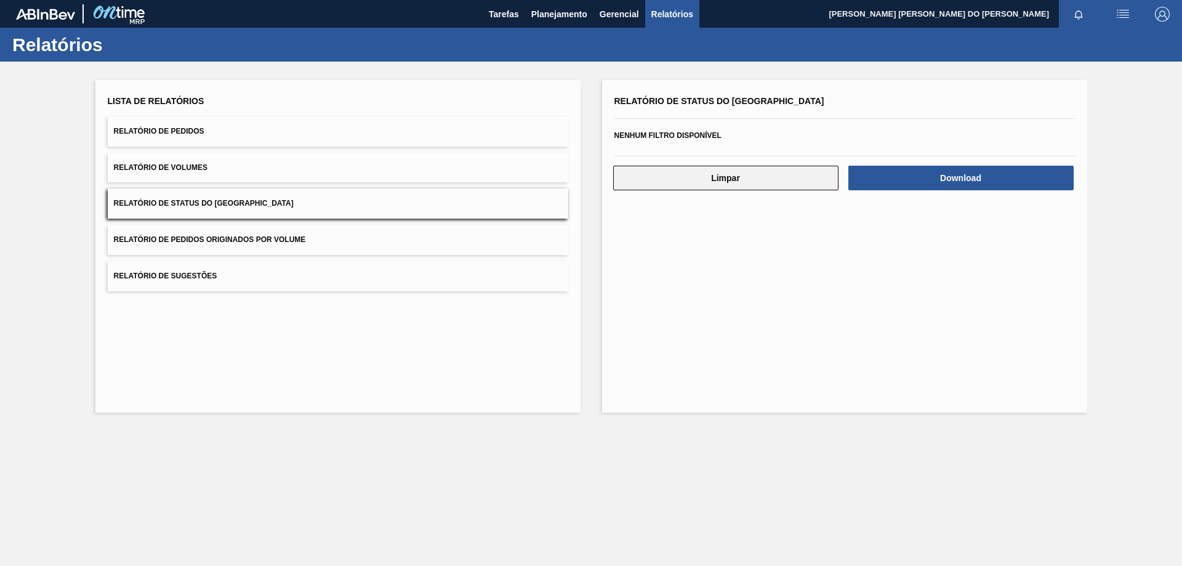
click at [730, 186] on button "Limpar" at bounding box center [725, 178] width 225 height 25
click at [703, 175] on button "Limpar" at bounding box center [725, 178] width 225 height 25
click at [705, 175] on button "Limpar" at bounding box center [725, 178] width 225 height 25
click at [625, 18] on span "Gerencial" at bounding box center [619, 14] width 39 height 15
click at [746, 400] on div at bounding box center [591, 283] width 1182 height 566
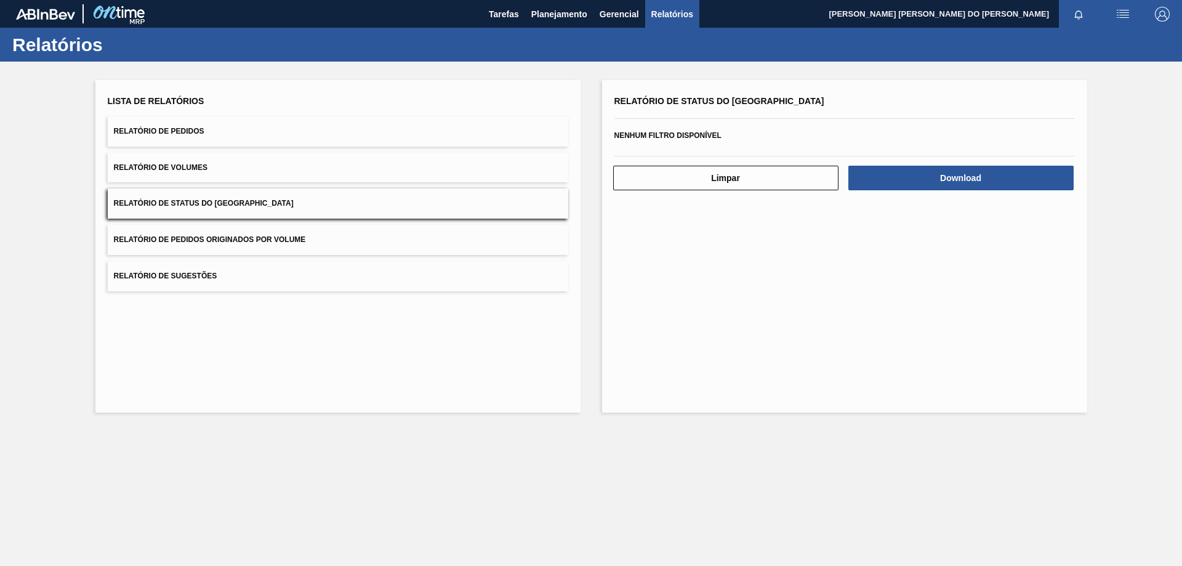
click at [201, 136] on button "Relatório de Pedidos" at bounding box center [338, 131] width 461 height 30
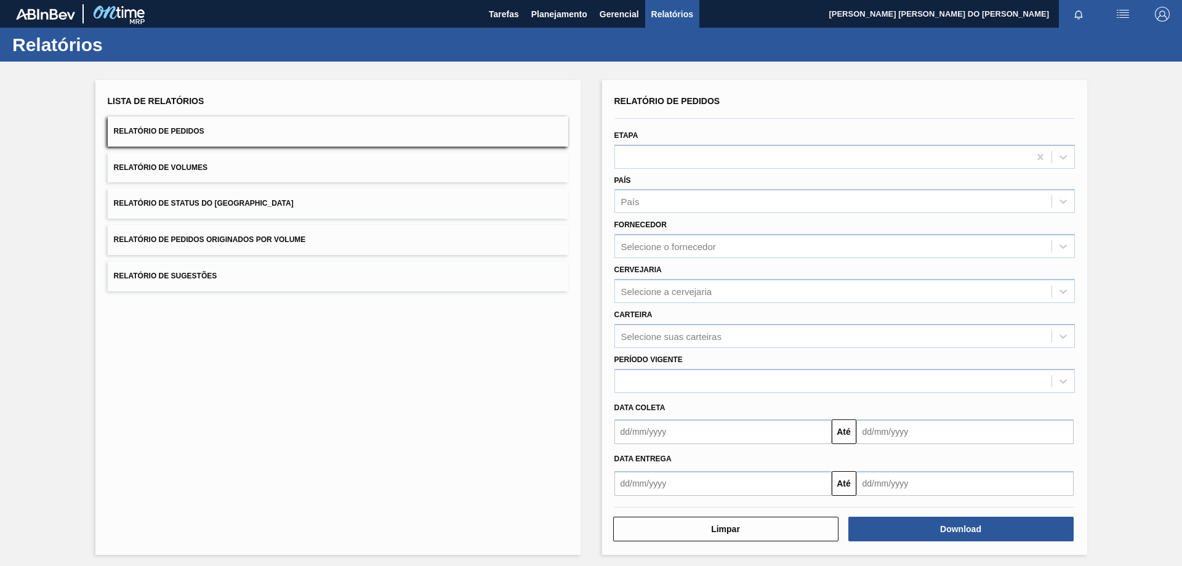
click at [180, 170] on span "Relatório de Volumes" at bounding box center [161, 167] width 94 height 9
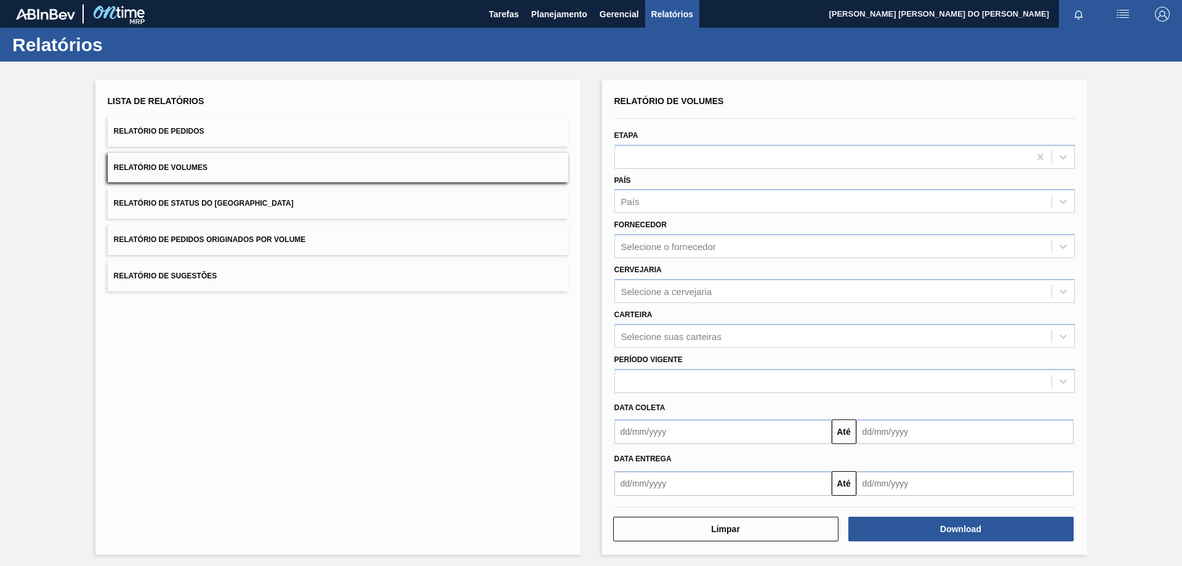
click at [196, 205] on span "Relatório de Status do [GEOGRAPHIC_DATA]" at bounding box center [204, 203] width 180 height 9
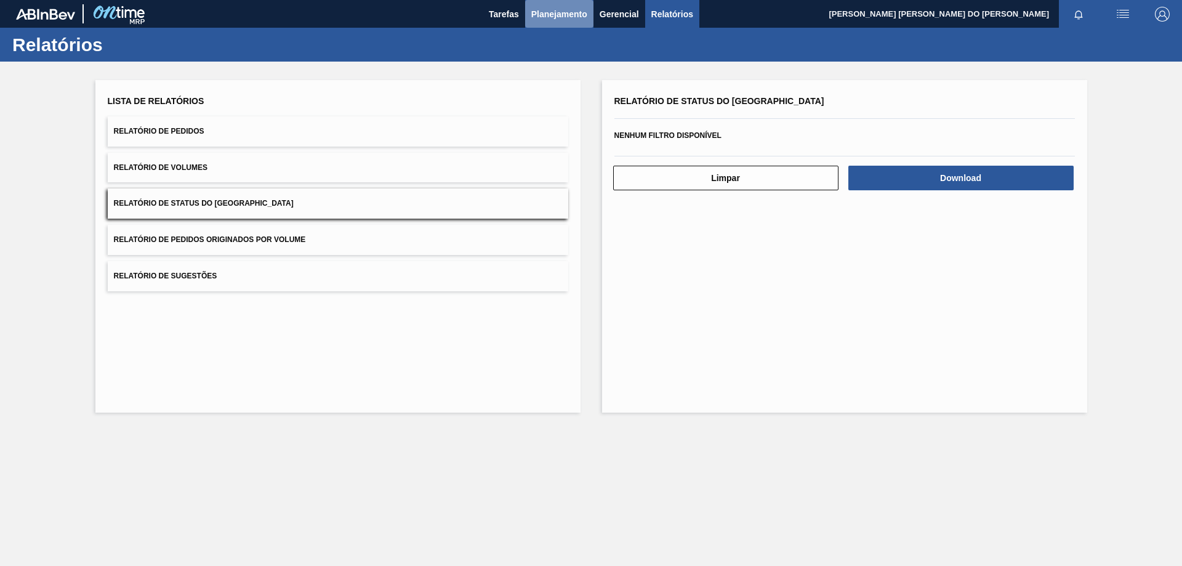
click at [560, 17] on span "Planejamento" at bounding box center [559, 14] width 56 height 15
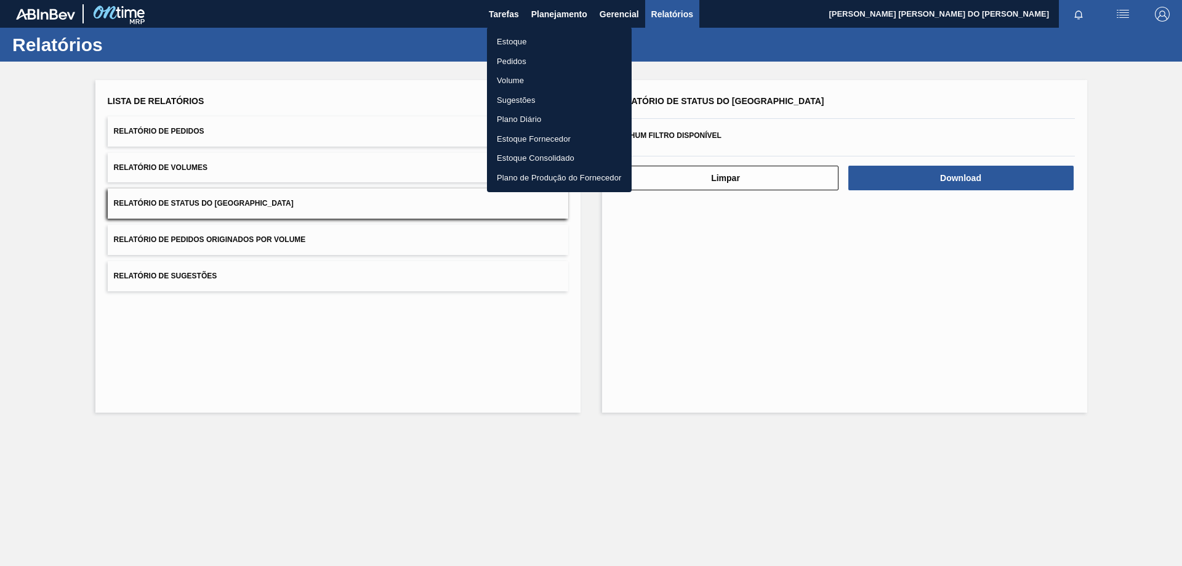
click at [530, 178] on li "Plano de Produção do Fornecedor" at bounding box center [559, 178] width 145 height 20
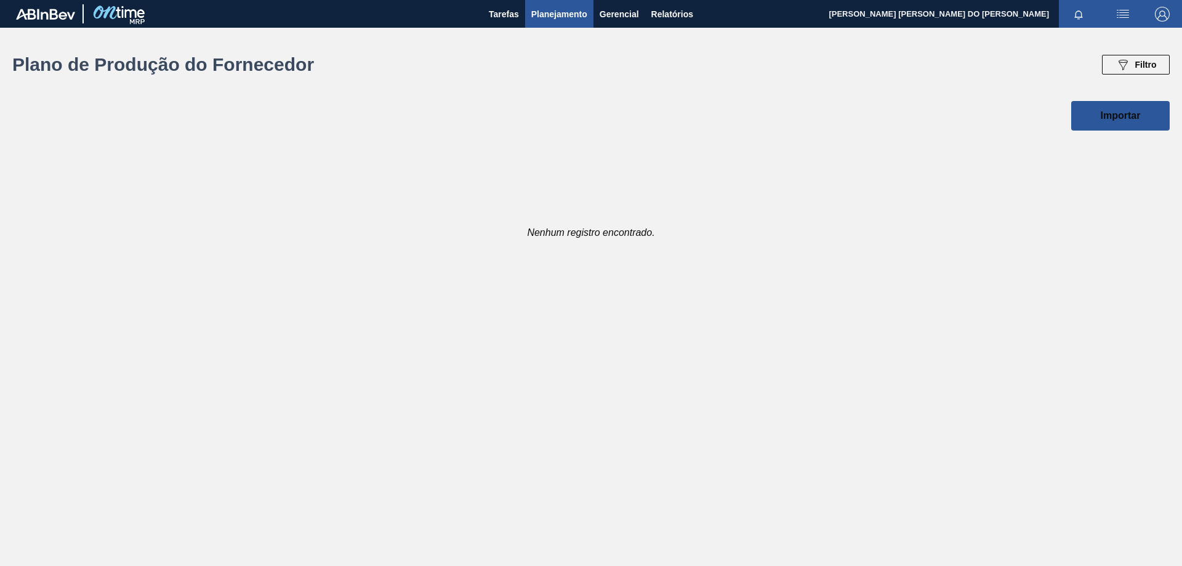
click at [565, 17] on span "Planejamento" at bounding box center [559, 14] width 56 height 15
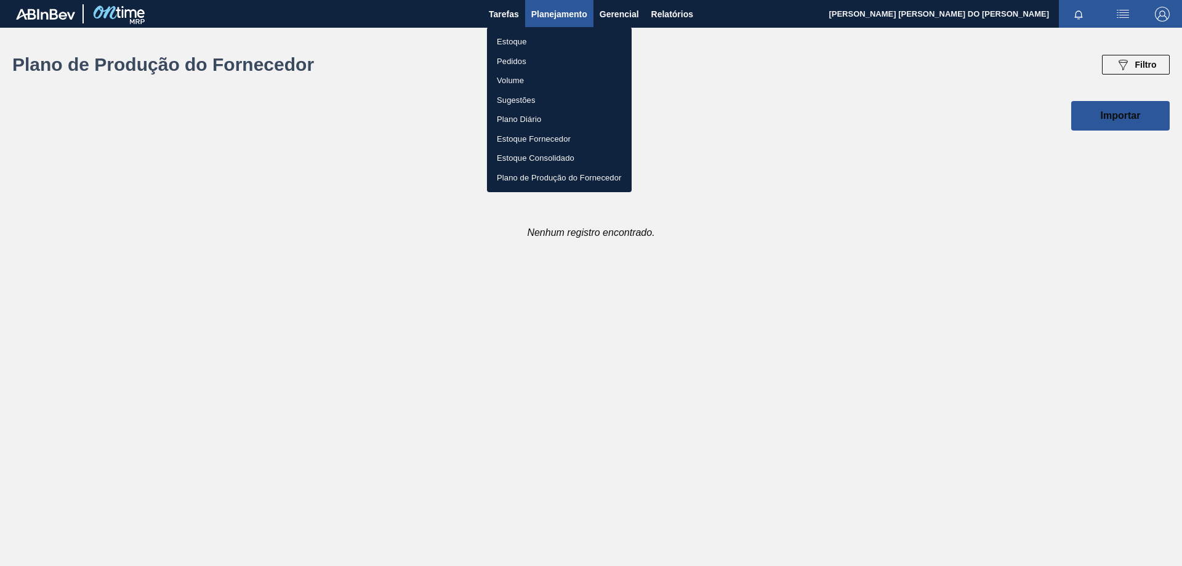
click at [502, 39] on li "Estoque" at bounding box center [559, 42] width 145 height 20
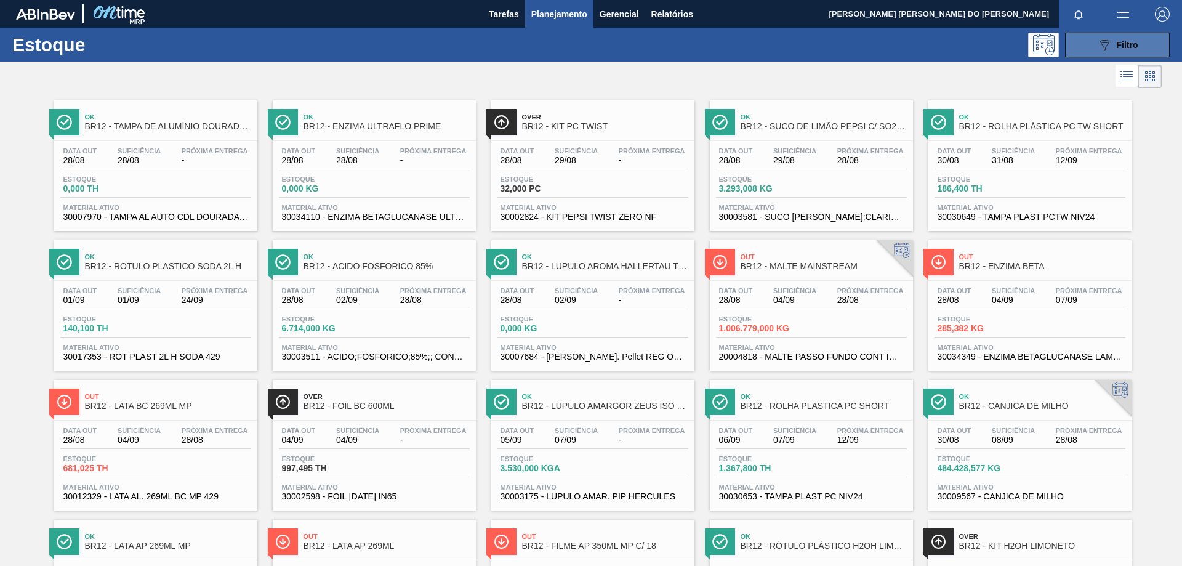
click at [1105, 50] on icon "089F7B8B-B2A5-4AFE-B5C0-19BA573D28AC" at bounding box center [1104, 45] width 15 height 15
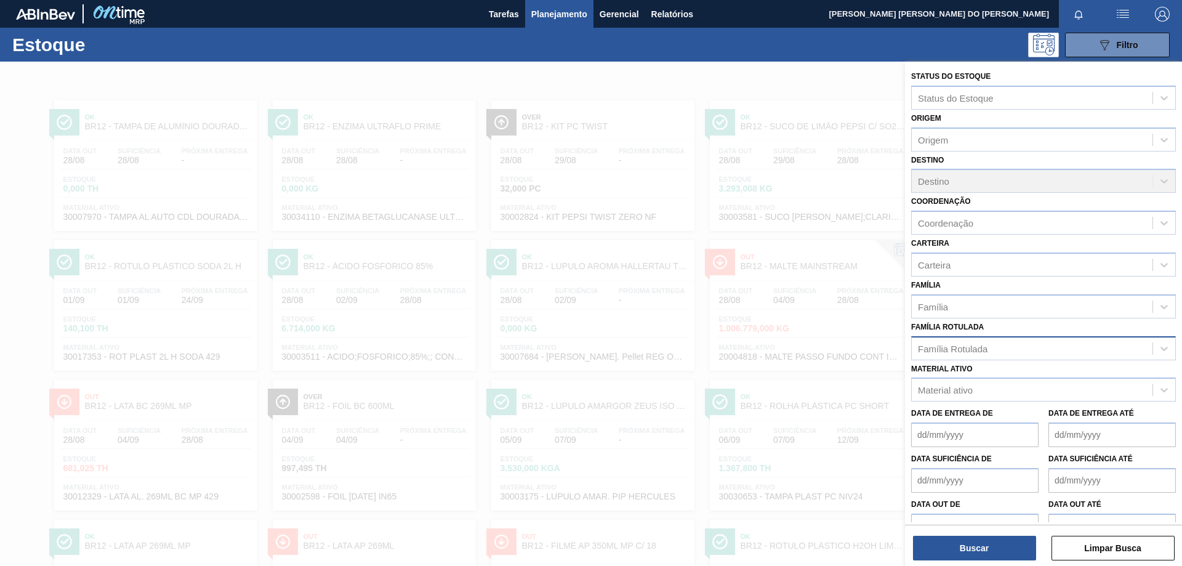
click at [949, 342] on div "Família Rotulada" at bounding box center [1032, 348] width 241 height 18
type Rotulada "rotulo de"
click at [949, 347] on div "Família Rotulada" at bounding box center [953, 348] width 70 height 10
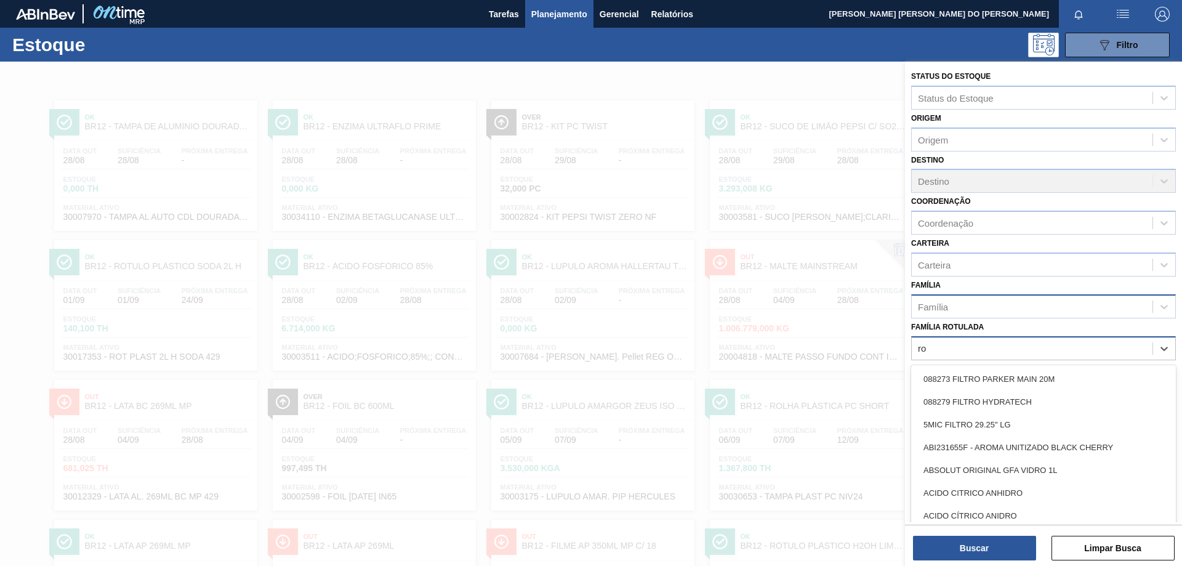
type Rotulada "ro"
click at [954, 300] on div "Família" at bounding box center [1032, 306] width 241 height 18
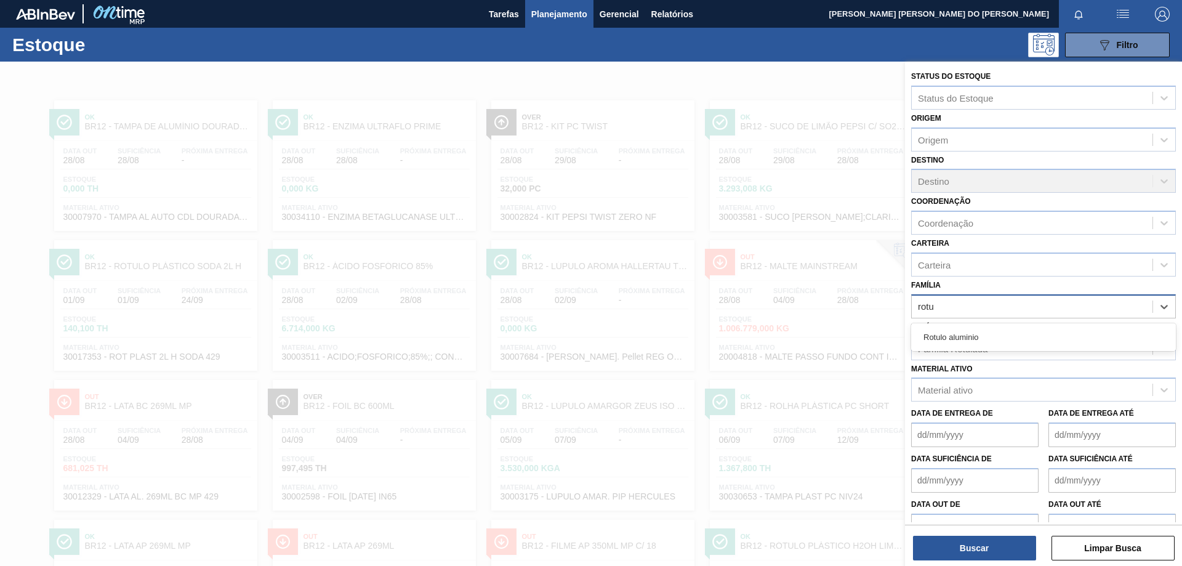
type input "rotu"
click at [958, 388] on div "Material ativo" at bounding box center [945, 390] width 55 height 10
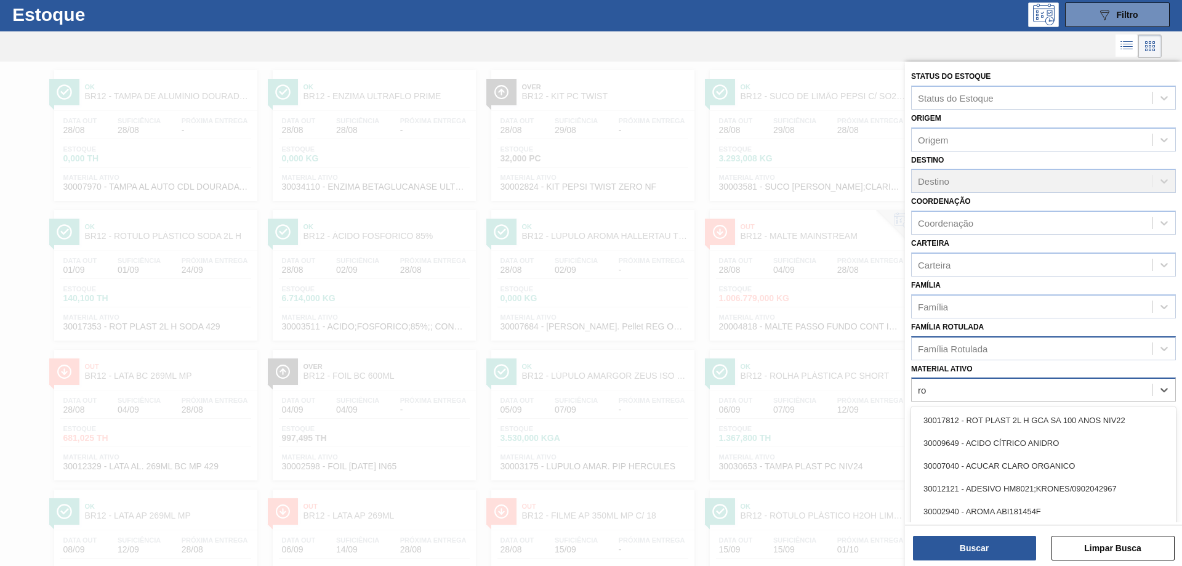
type ativo "r"
type ativo "rolha plast"
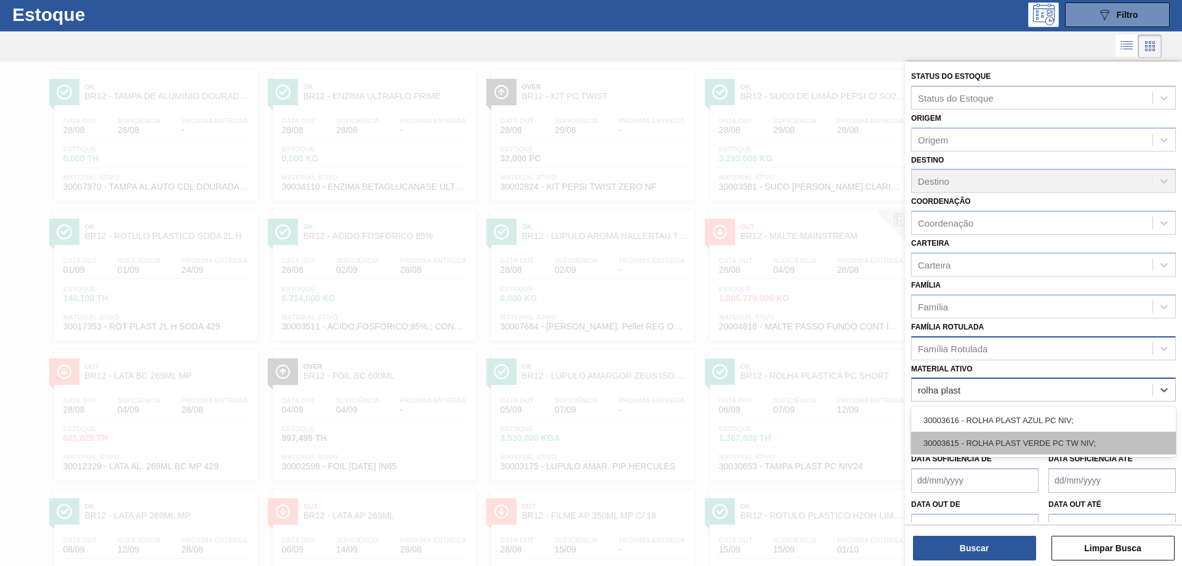
click at [993, 442] on div "30003615 - ROLHA PLAST VERDE PC TW NIV;" at bounding box center [1043, 443] width 265 height 23
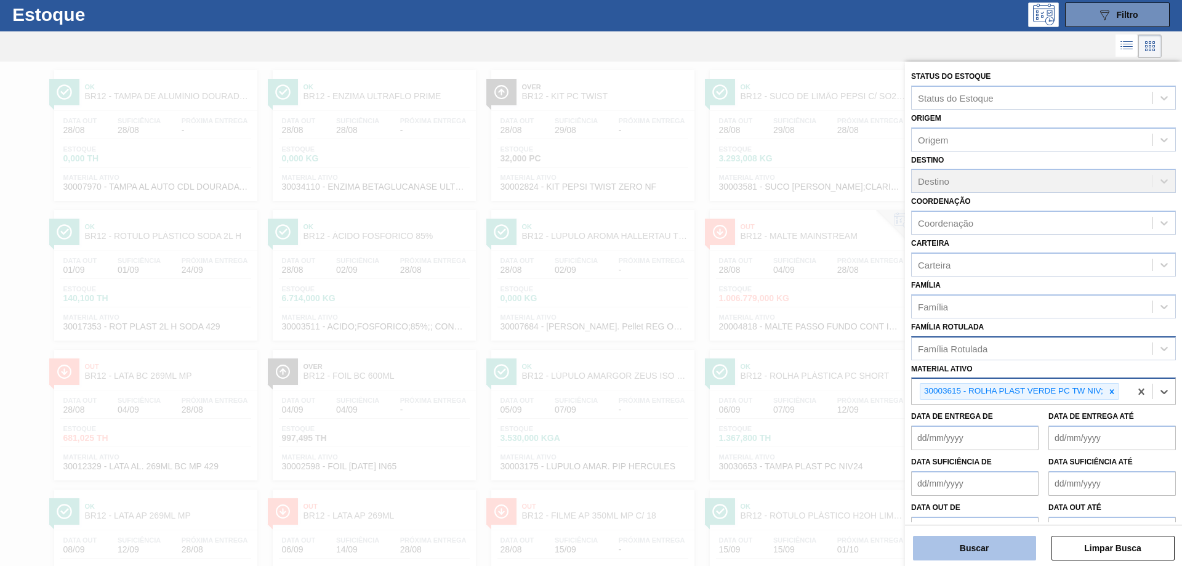
click at [988, 547] on button "Buscar" at bounding box center [974, 548] width 123 height 25
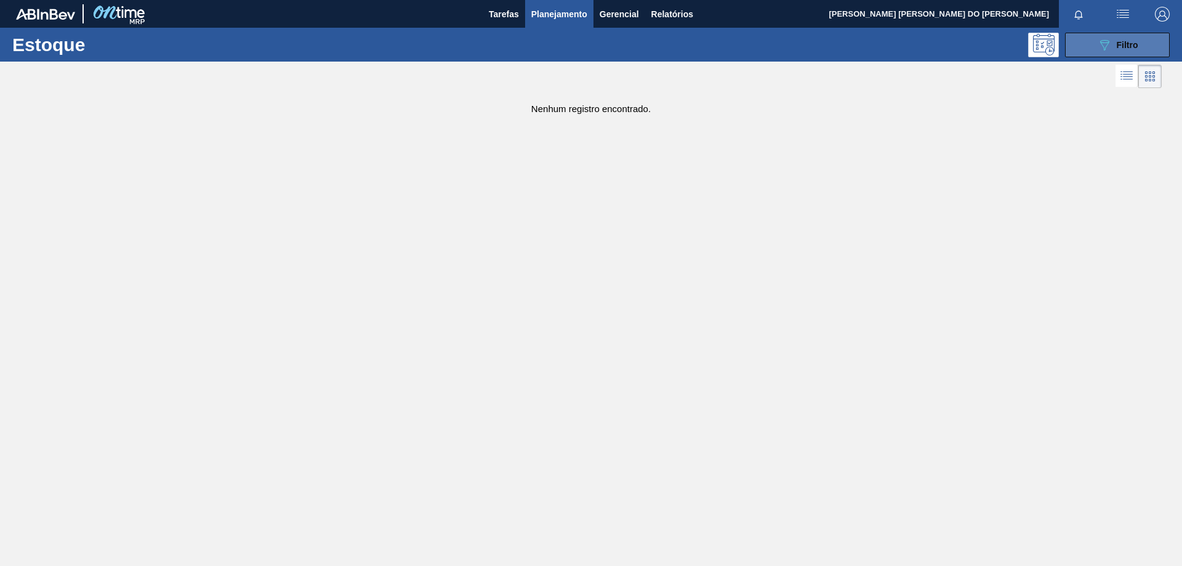
click at [1134, 42] on span "Filtro" at bounding box center [1128, 45] width 22 height 10
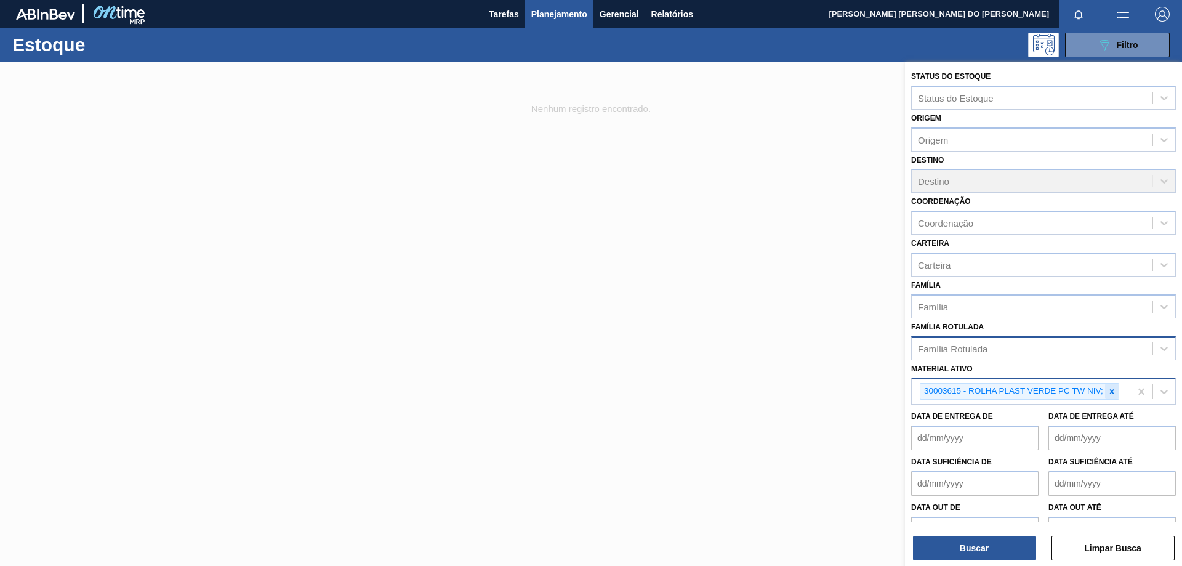
click at [1114, 394] on icon at bounding box center [1112, 391] width 9 height 9
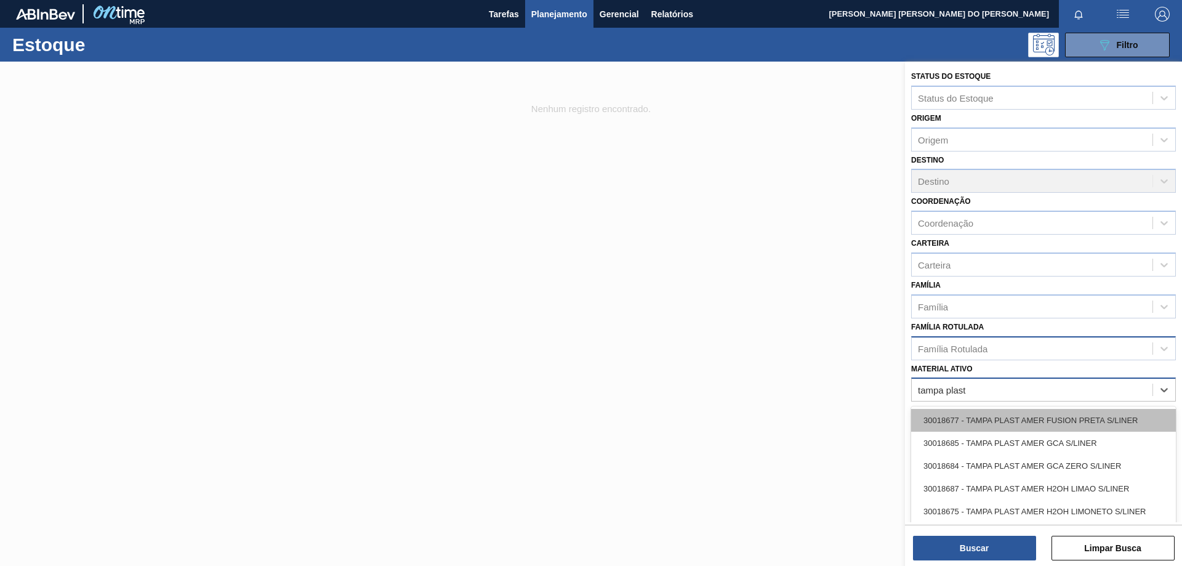
type ativo "tampa plast p"
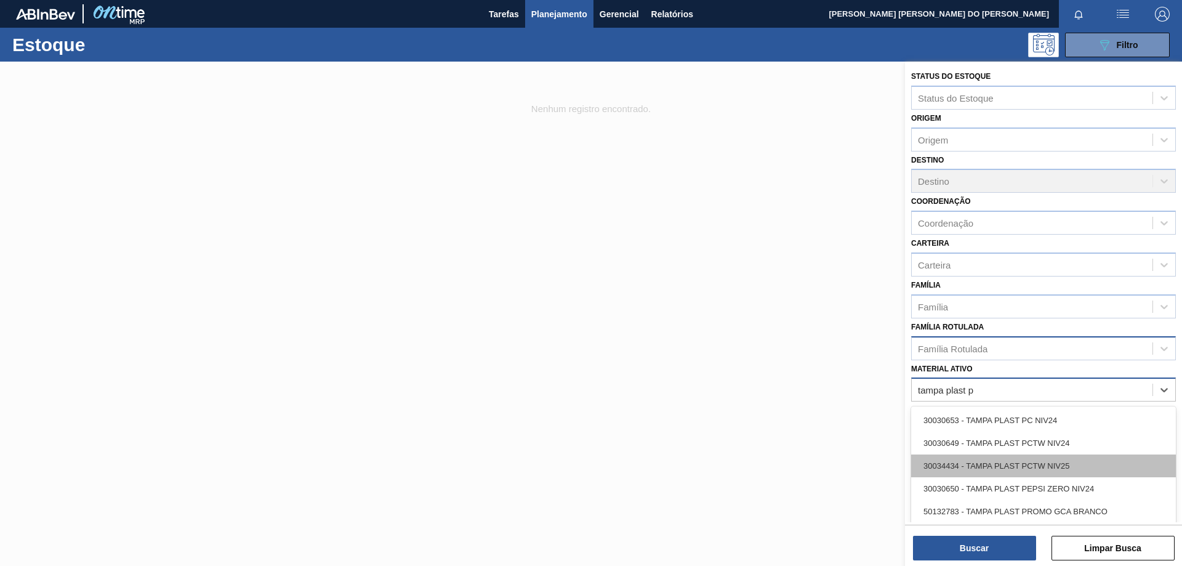
click at [1060, 466] on div "30034434 - TAMPA PLAST PCTW NIV25" at bounding box center [1043, 465] width 265 height 23
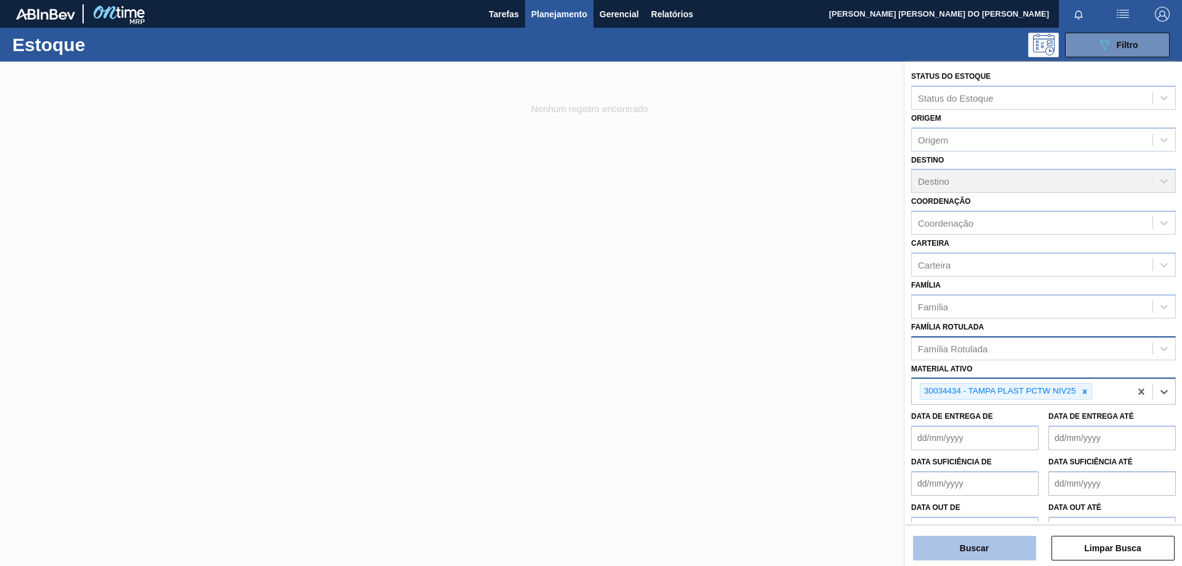
click at [986, 554] on button "Buscar" at bounding box center [974, 548] width 123 height 25
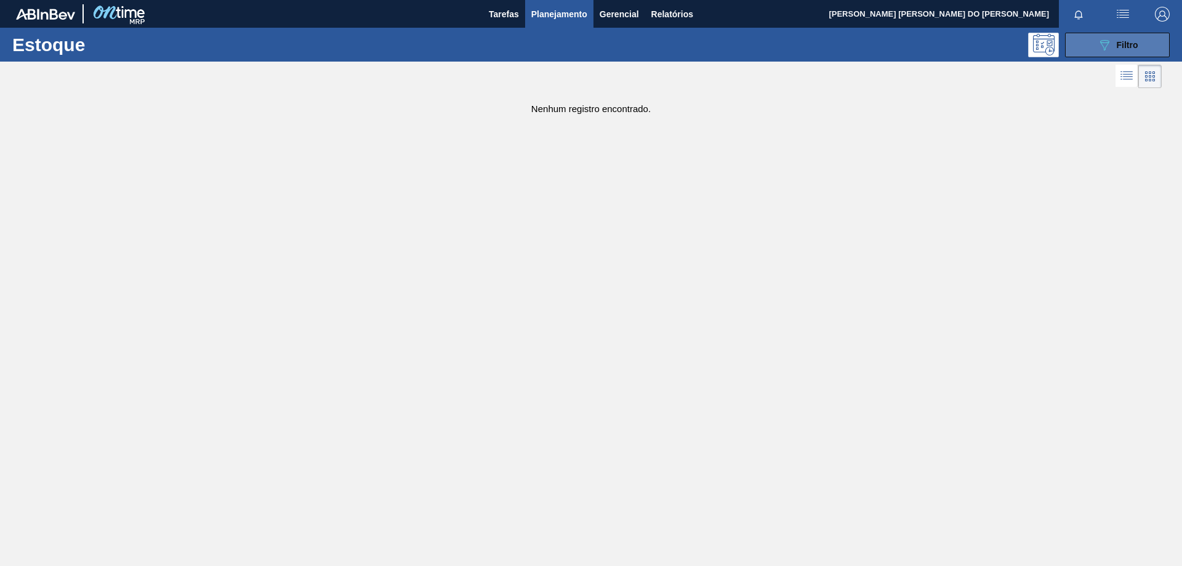
click at [1107, 42] on icon "089F7B8B-B2A5-4AFE-B5C0-19BA573D28AC" at bounding box center [1104, 45] width 15 height 15
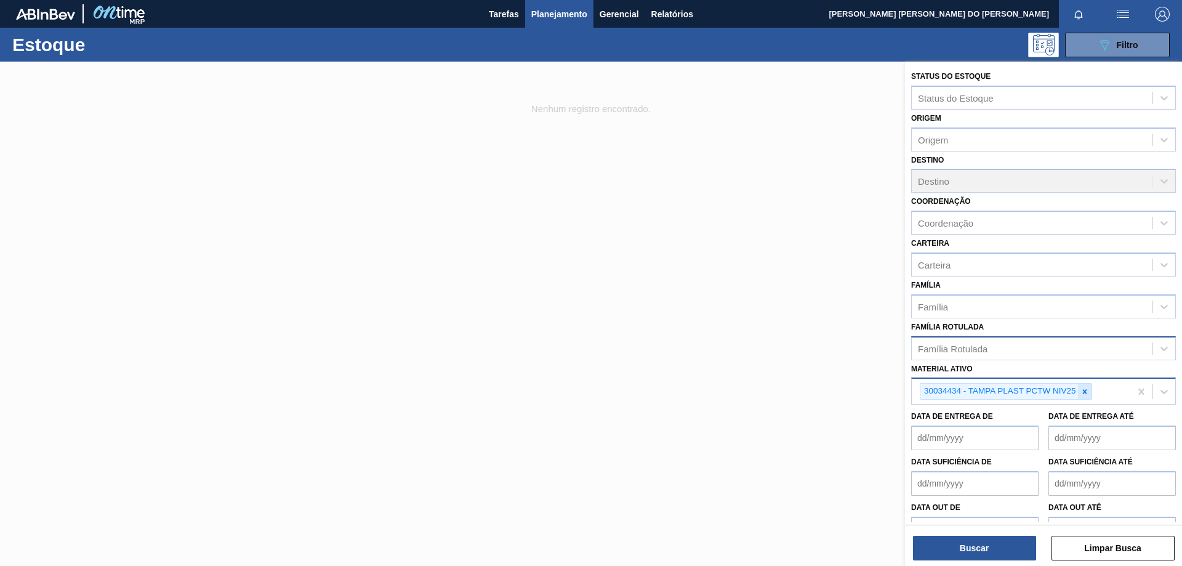
click at [1085, 393] on icon at bounding box center [1085, 391] width 9 height 9
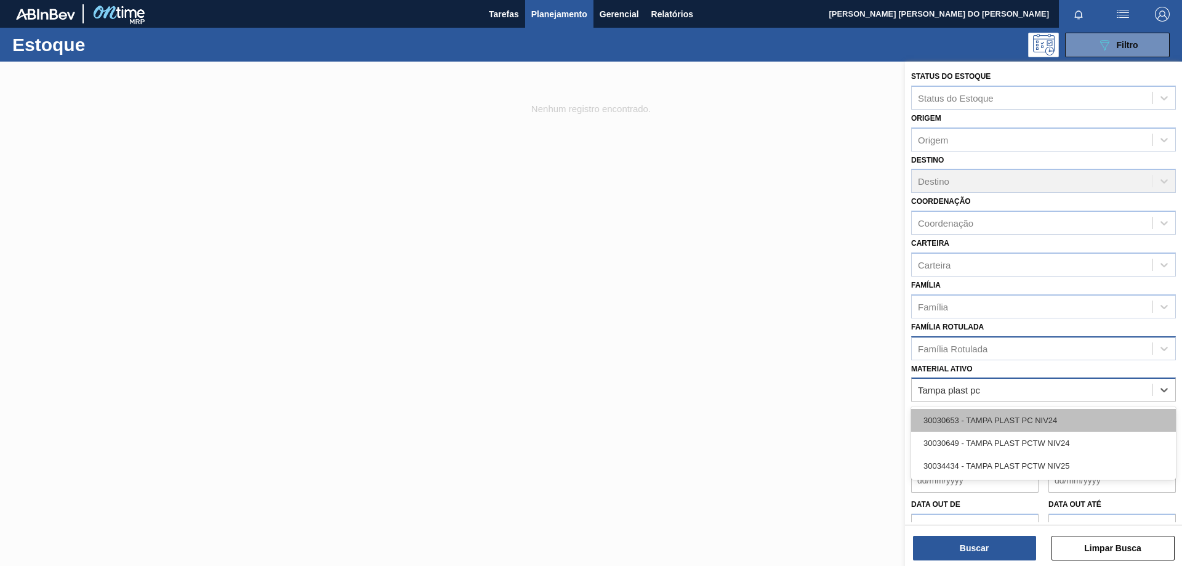
type ativo "Tampa plast pc"
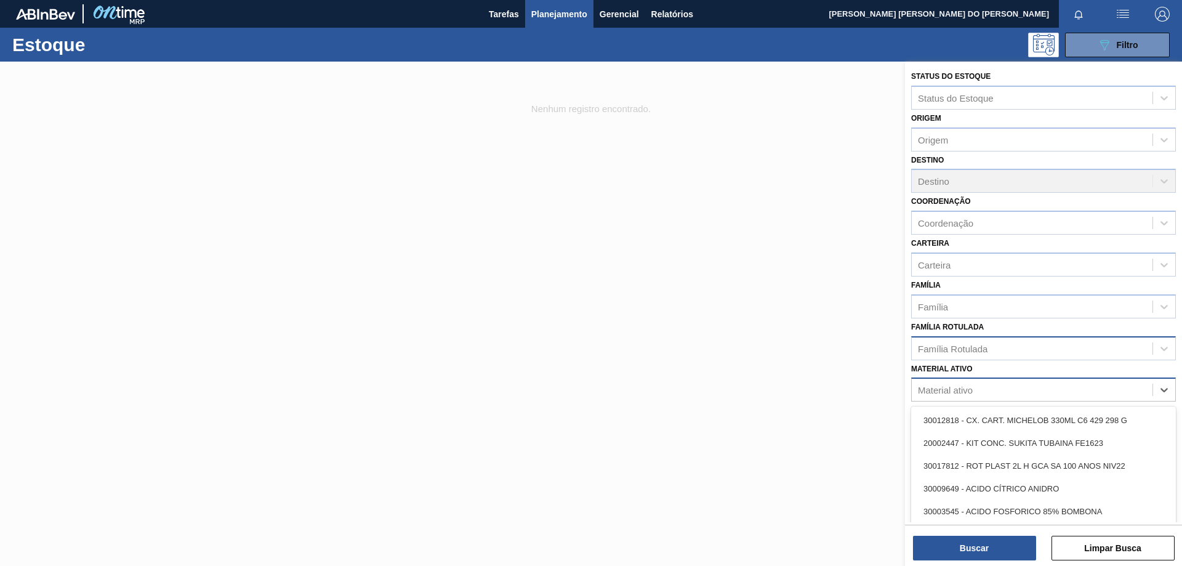
click at [954, 391] on div "Material ativo" at bounding box center [945, 390] width 55 height 10
type ativo "tampa plast pc"
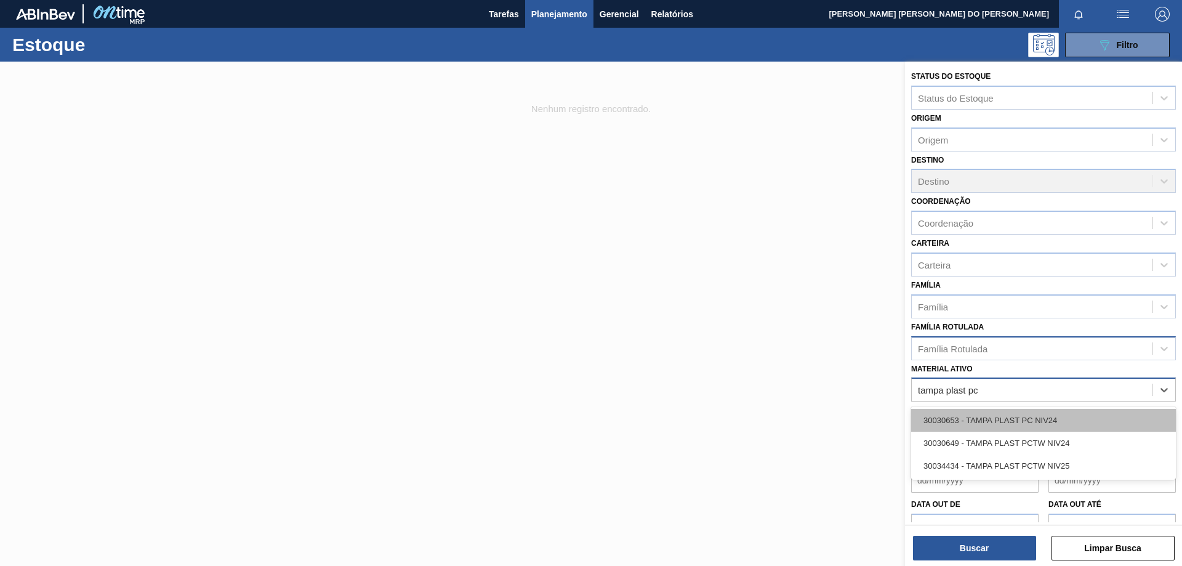
click at [1044, 422] on div "30030653 - TAMPA PLAST PC NIV24" at bounding box center [1043, 420] width 265 height 23
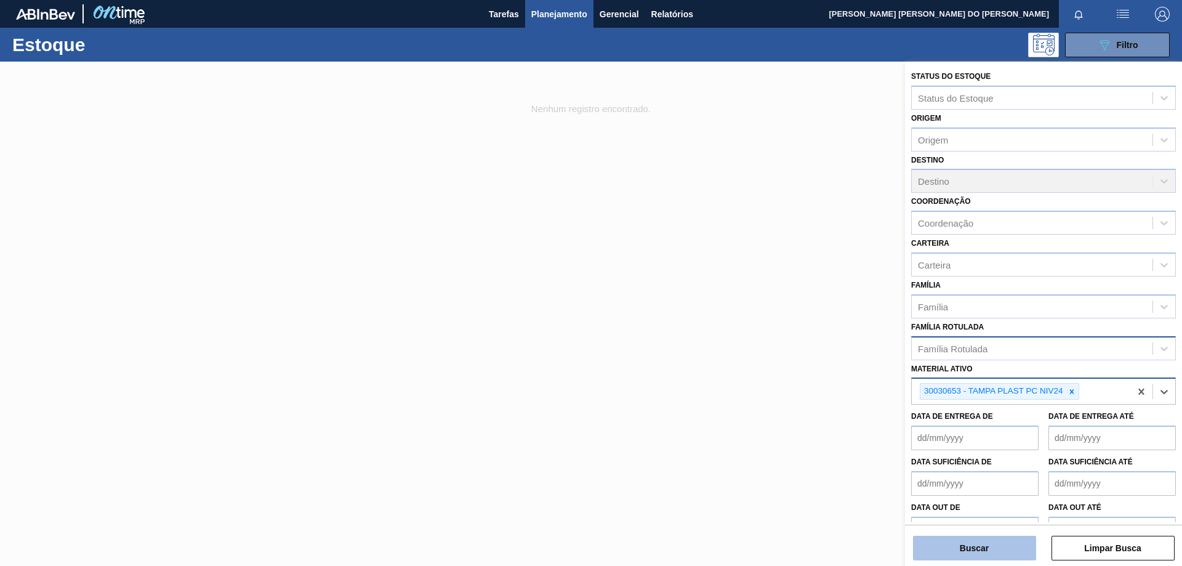
click at [972, 555] on button "Buscar" at bounding box center [974, 548] width 123 height 25
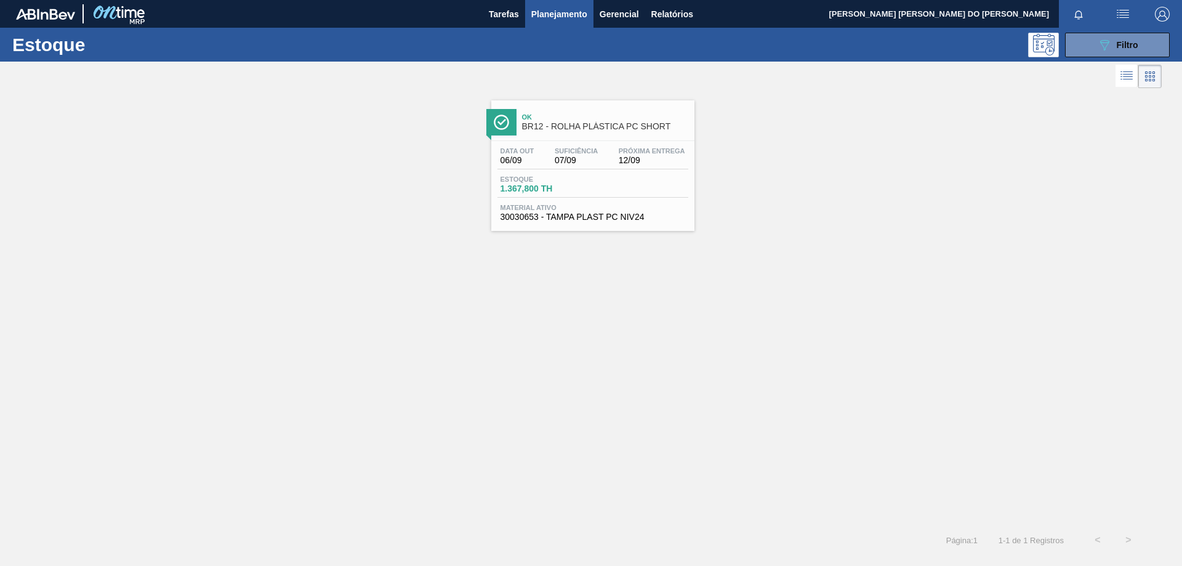
click at [614, 219] on span "30030653 - TAMPA PLAST PC NIV24" at bounding box center [593, 216] width 185 height 9
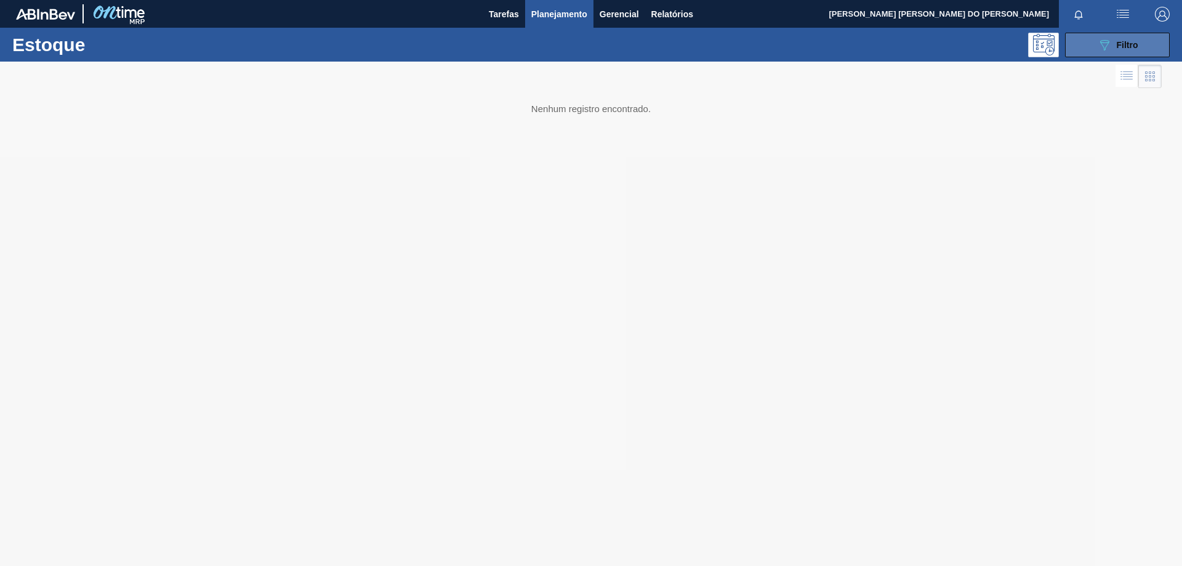
click at [1113, 46] on div "089F7B8B-B2A5-4AFE-B5C0-19BA573D28AC Filtro" at bounding box center [1117, 45] width 41 height 15
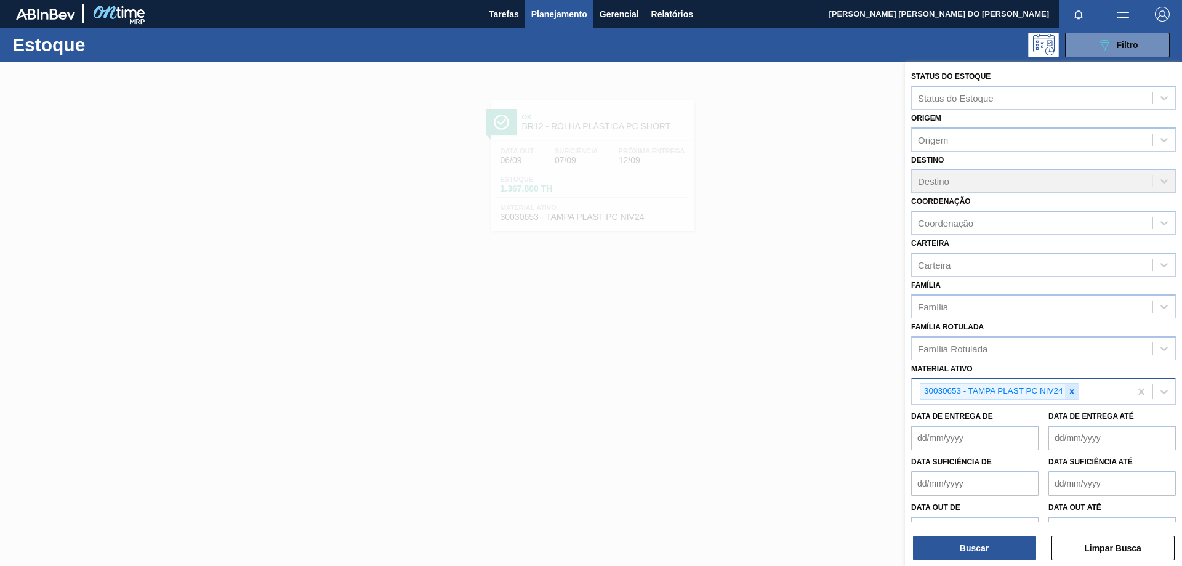
click at [1073, 390] on icon at bounding box center [1071, 391] width 4 height 4
click at [951, 309] on div "Família" at bounding box center [1032, 306] width 241 height 18
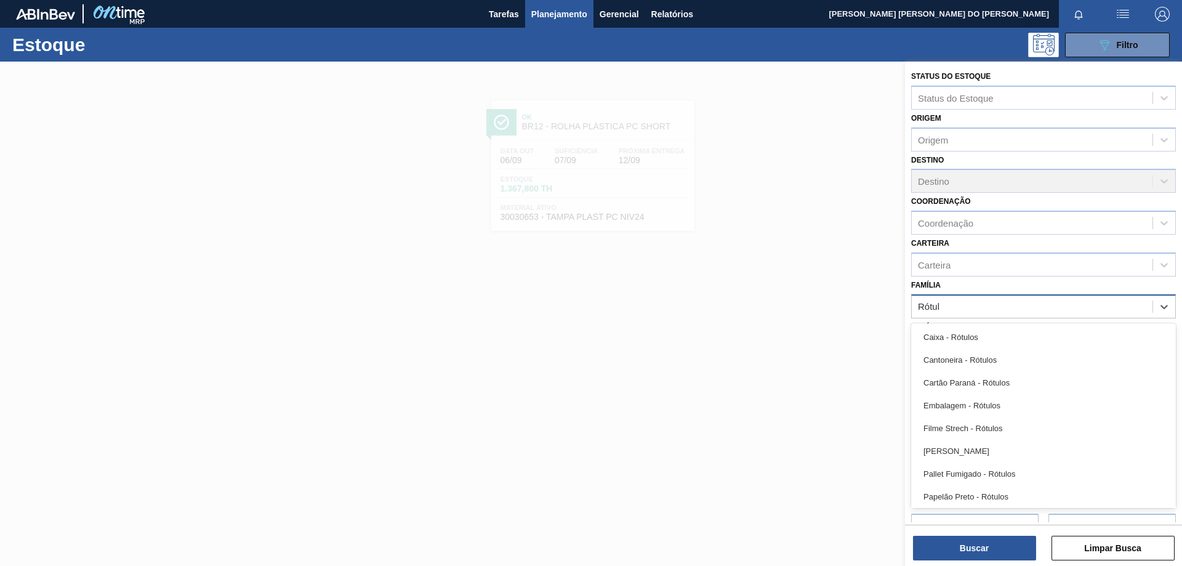
type input "Rótulo"
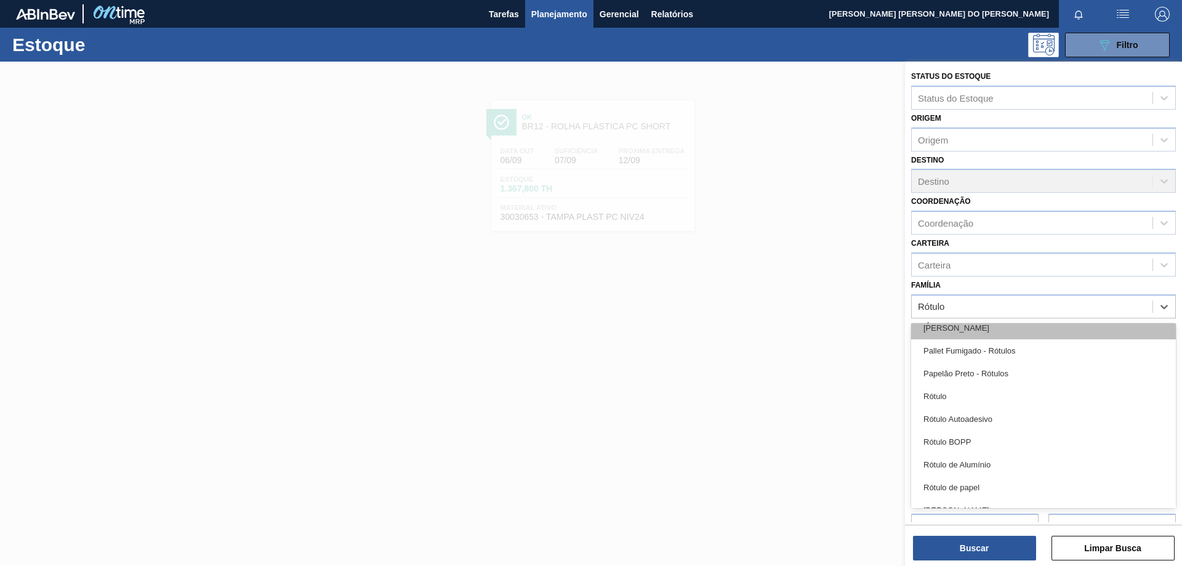
scroll to position [207, 0]
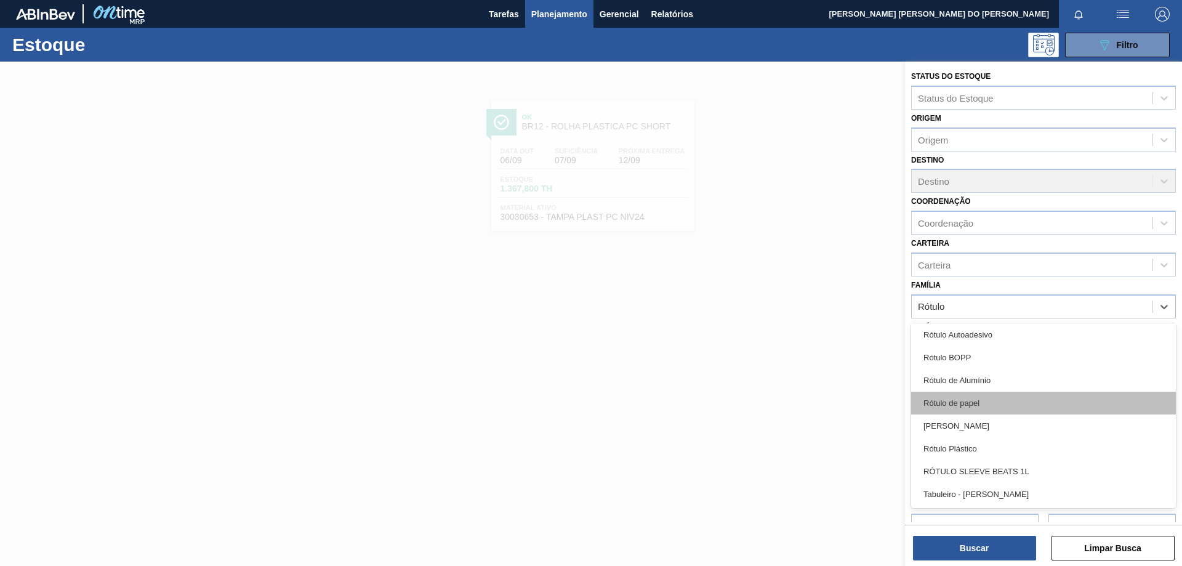
click at [971, 404] on div "Rótulo de papel" at bounding box center [1043, 403] width 265 height 23
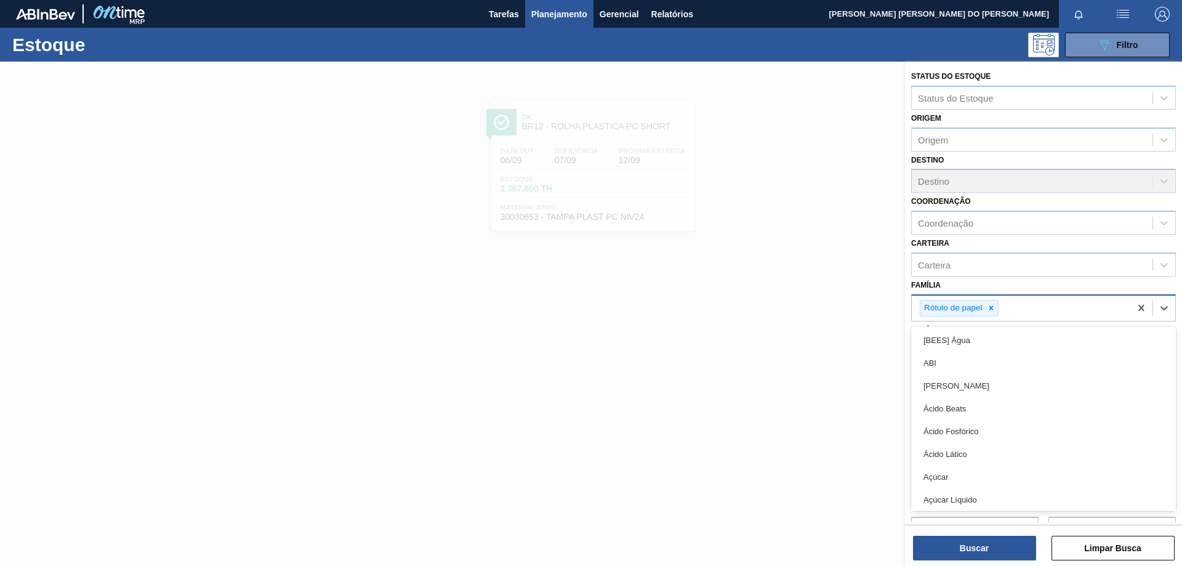
click at [1029, 307] on div "Rótulo de papel" at bounding box center [1021, 308] width 219 height 25
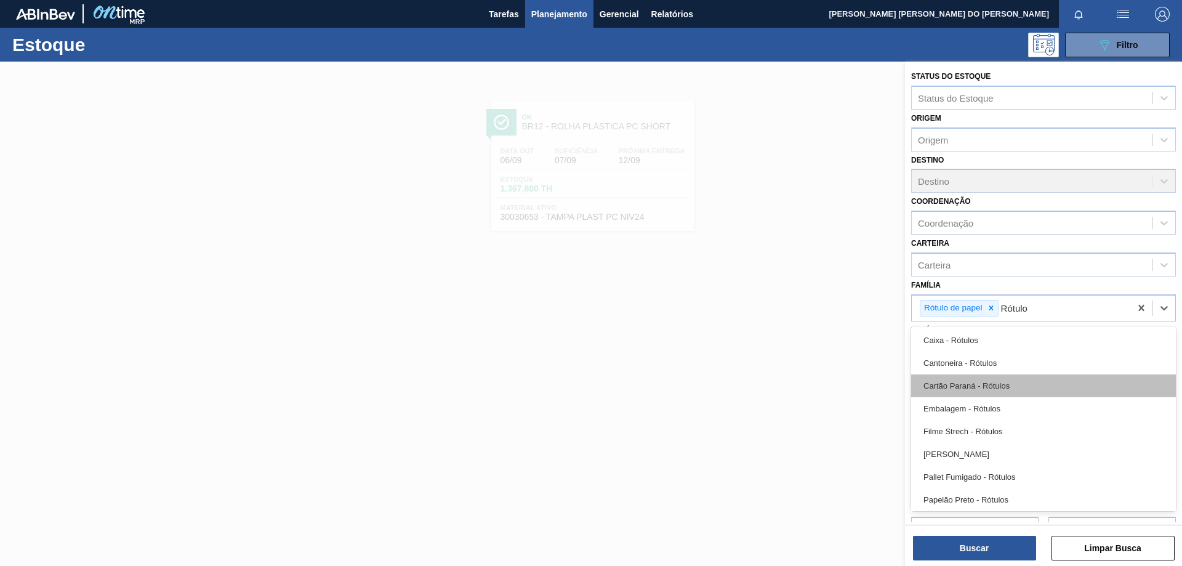
type input "Rótulo"
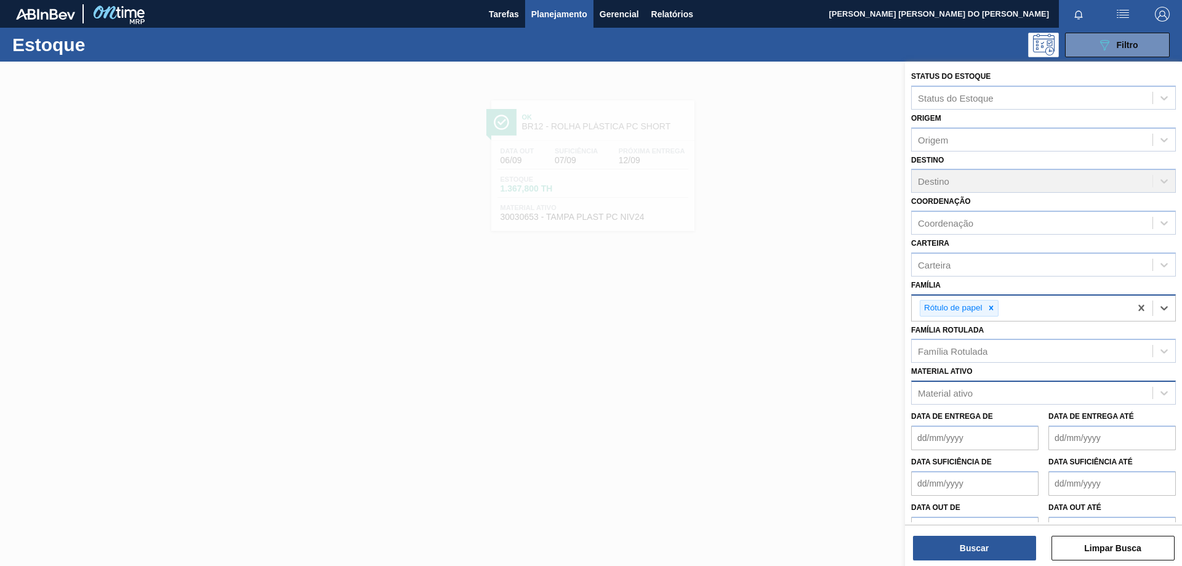
click at [1015, 305] on div "Rótulo de papel" at bounding box center [1021, 308] width 219 height 25
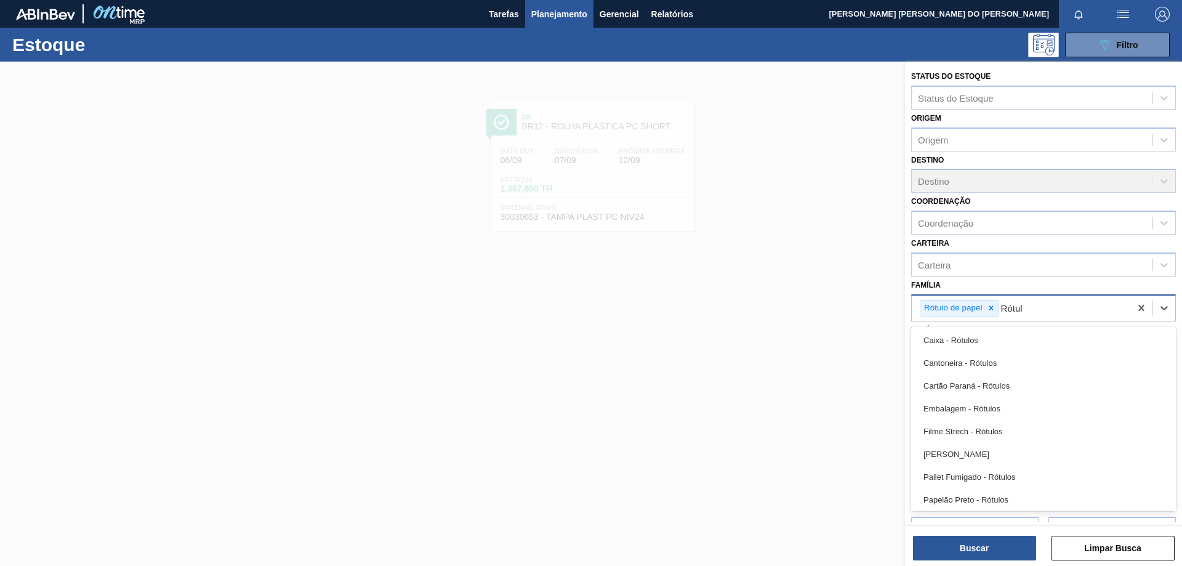
type input "Rótulo"
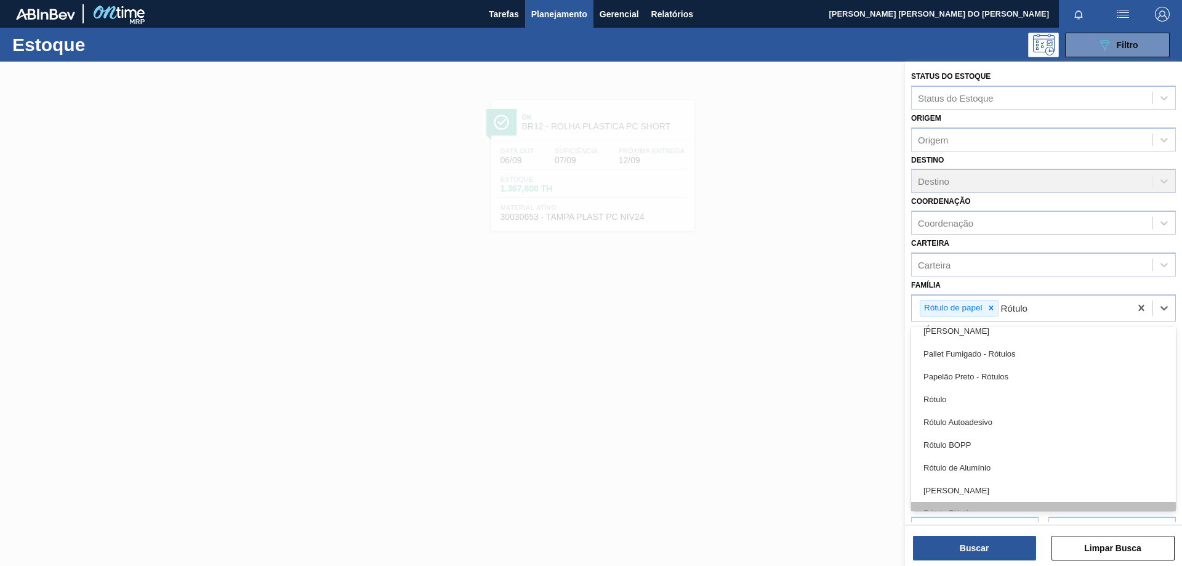
scroll to position [185, 0]
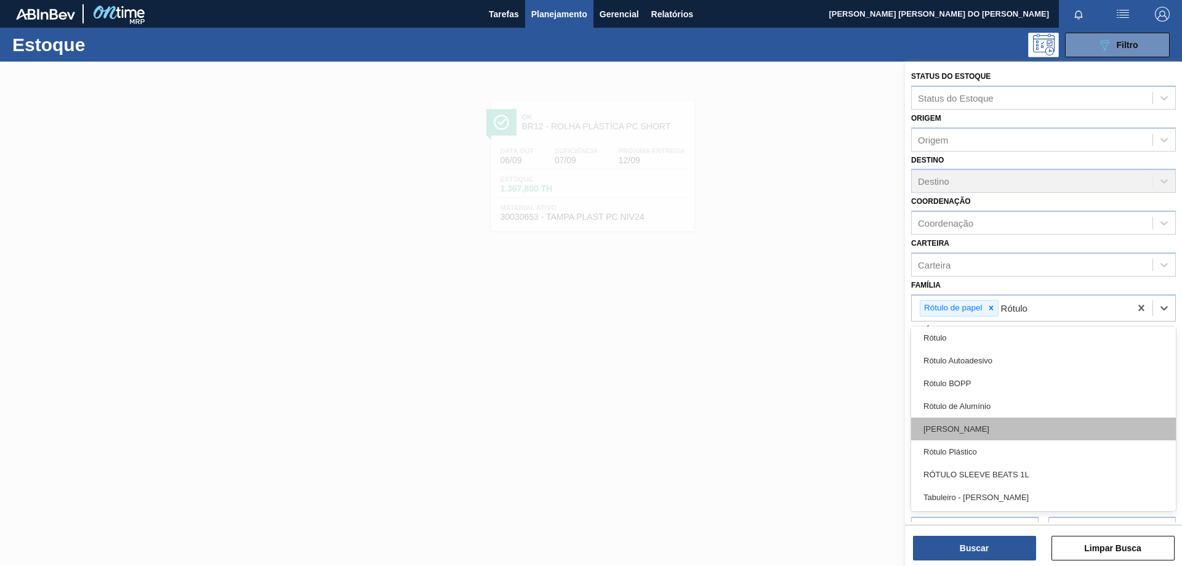
click at [964, 427] on div "[PERSON_NAME]" at bounding box center [1043, 428] width 265 height 23
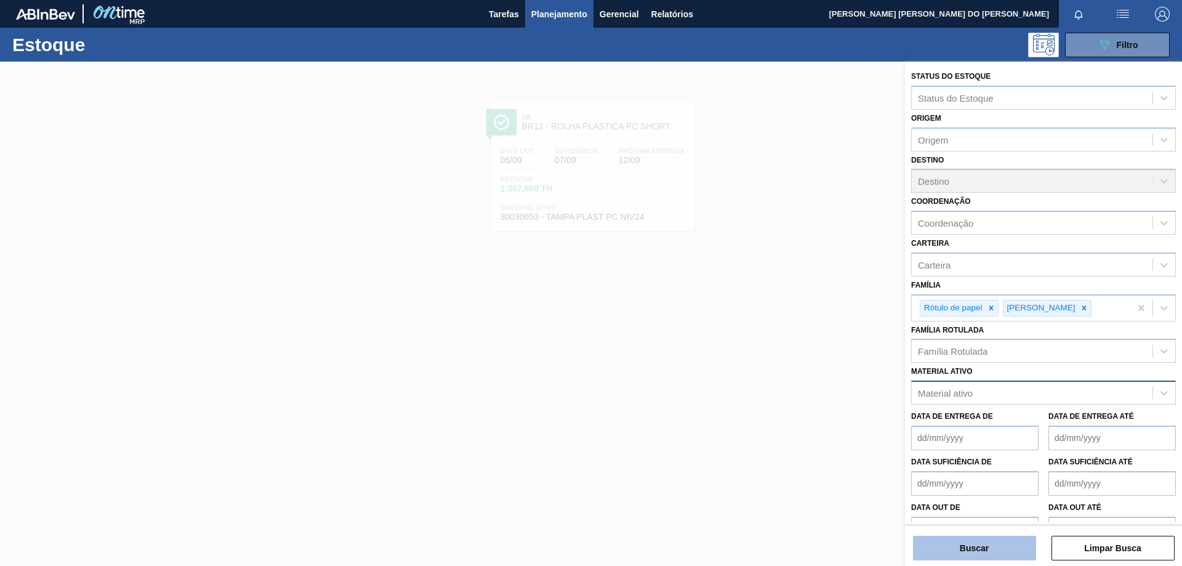
click at [990, 547] on button "Buscar" at bounding box center [974, 548] width 123 height 25
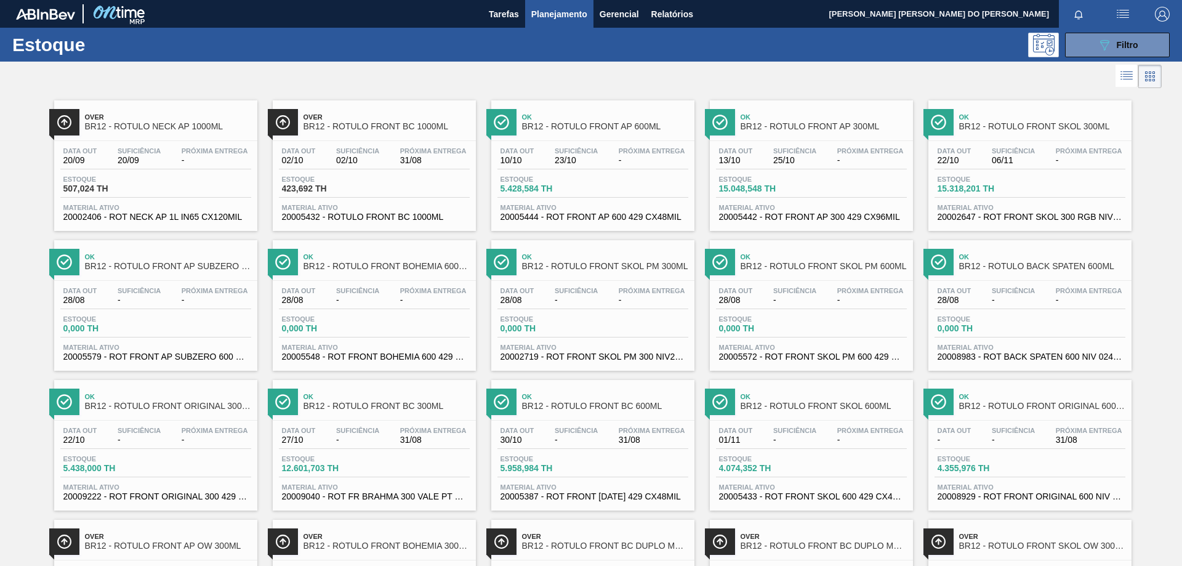
click at [370, 406] on span "BR12 - RÓTULO FRONT BC 300ML" at bounding box center [387, 405] width 166 height 9
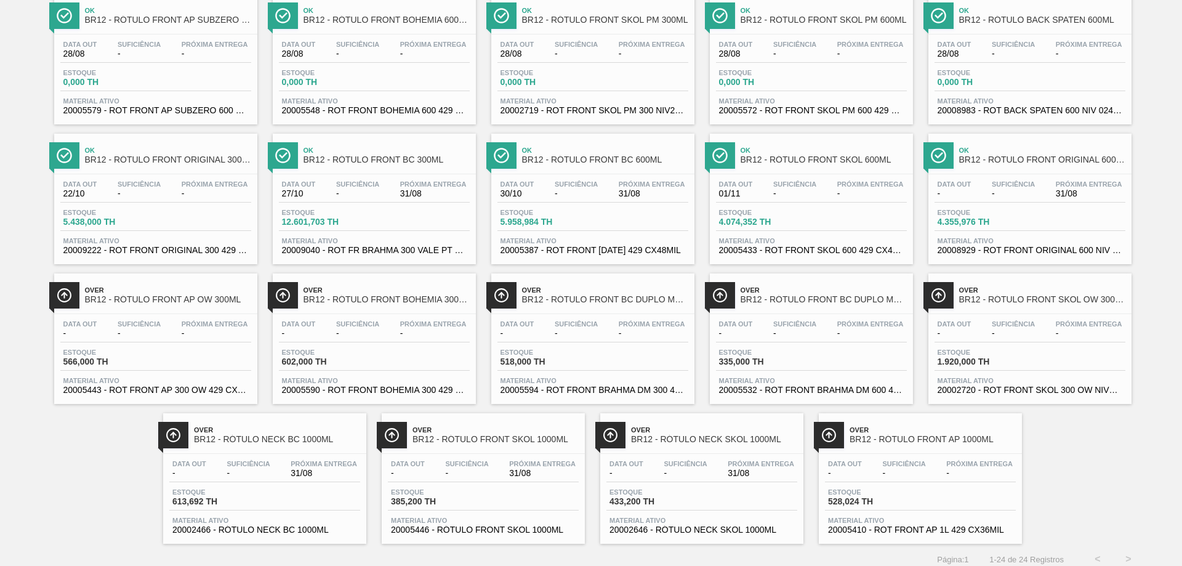
scroll to position [255, 0]
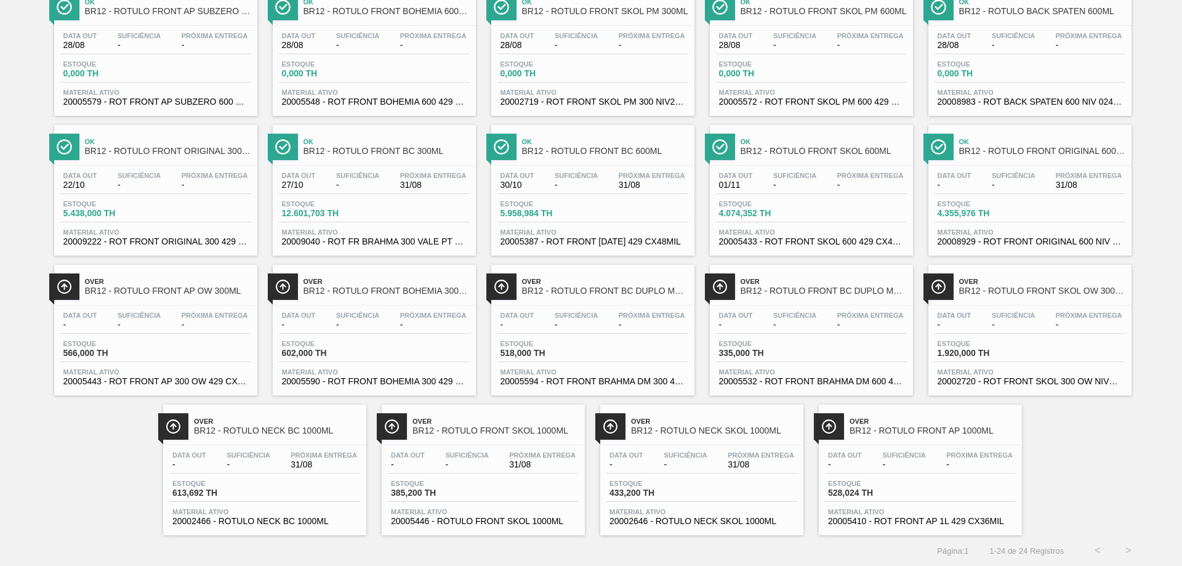
click at [941, 428] on span "BR12 - RÓTULO FRONT AP 1000ML" at bounding box center [933, 430] width 166 height 9
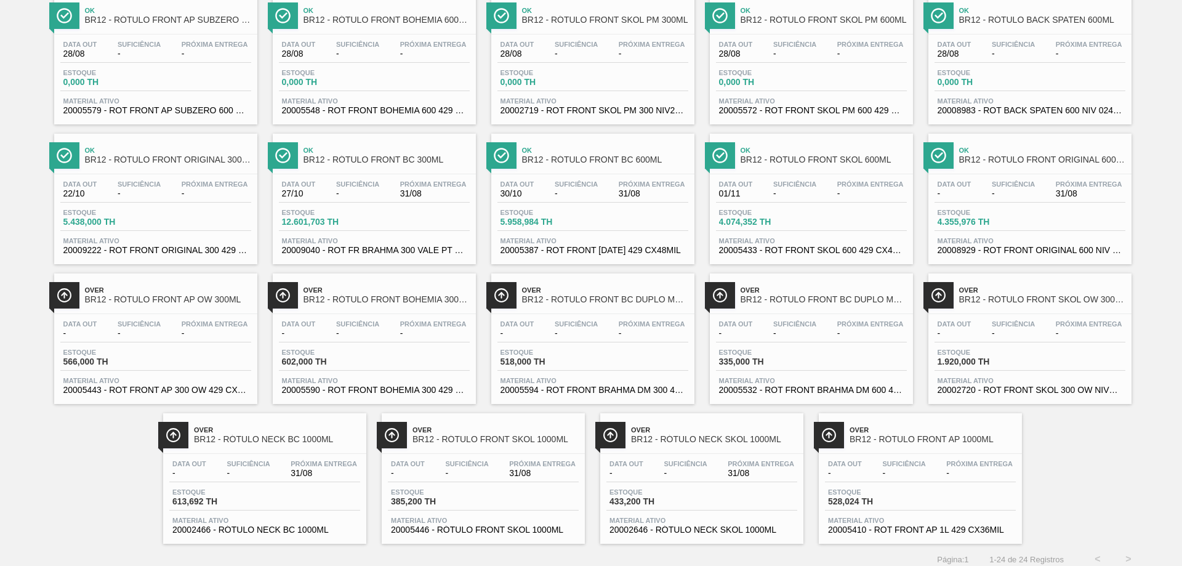
scroll to position [255, 0]
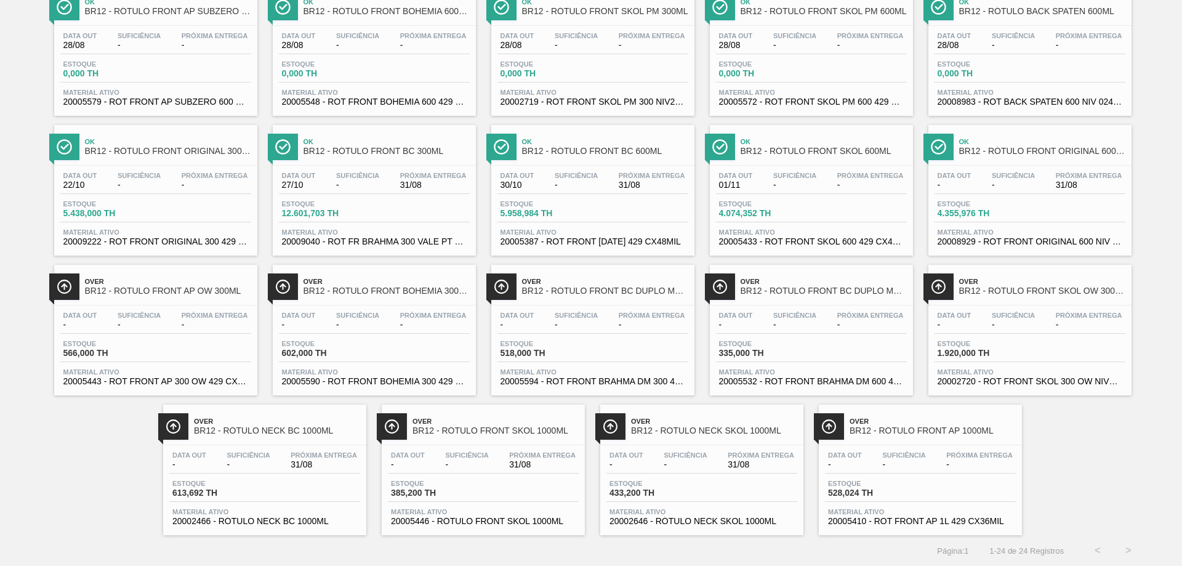
click at [277, 429] on span "BR12 - RÓTULO NECK BC 1000ML" at bounding box center [277, 430] width 166 height 9
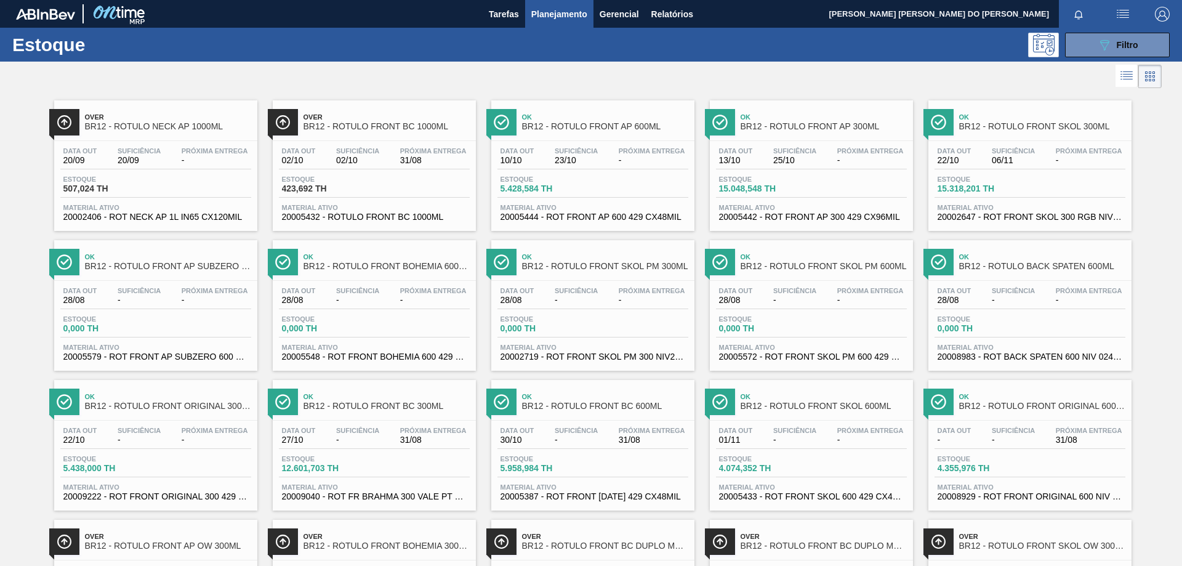
click at [145, 137] on div "Over BR12 - RÓTULO NECK AP 1000ML Data out 20/09 Suficiência 20/09 Próxima Entr…" at bounding box center [155, 165] width 203 height 131
click at [1091, 44] on button "089F7B8B-B2A5-4AFE-B5C0-19BA573D28AC Filtro" at bounding box center [1117, 45] width 105 height 25
